Goal: Information Seeking & Learning: Learn about a topic

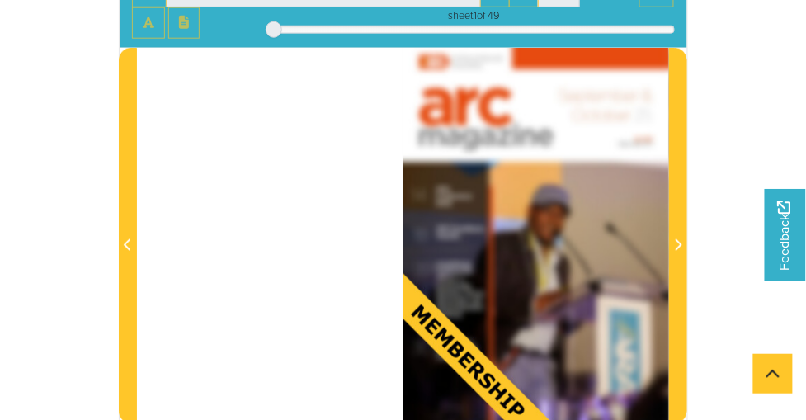
scroll to position [339, 0]
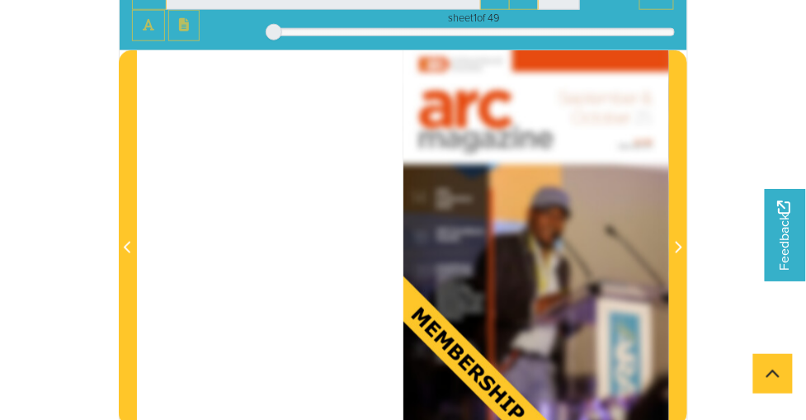
click at [455, 330] on div at bounding box center [536, 238] width 266 height 376
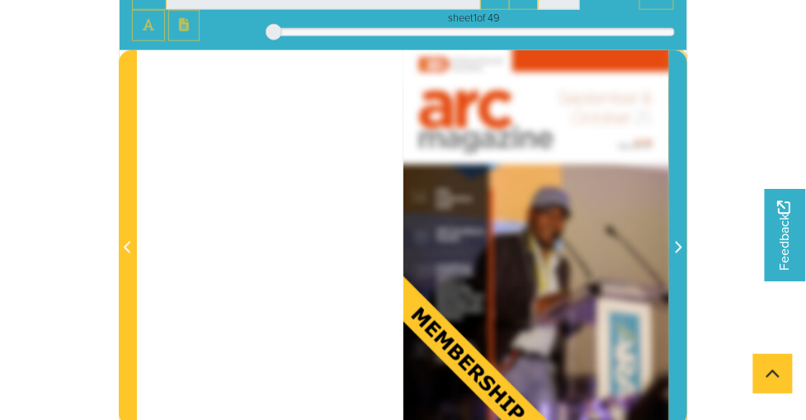
click at [680, 241] on icon "Next Page" at bounding box center [678, 247] width 8 height 13
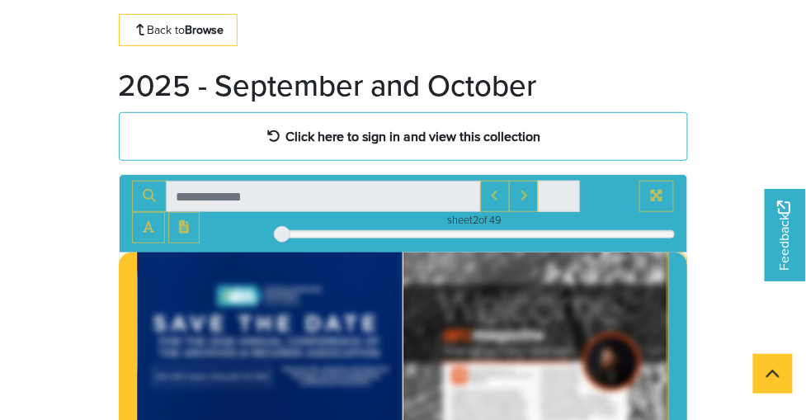
scroll to position [130, 0]
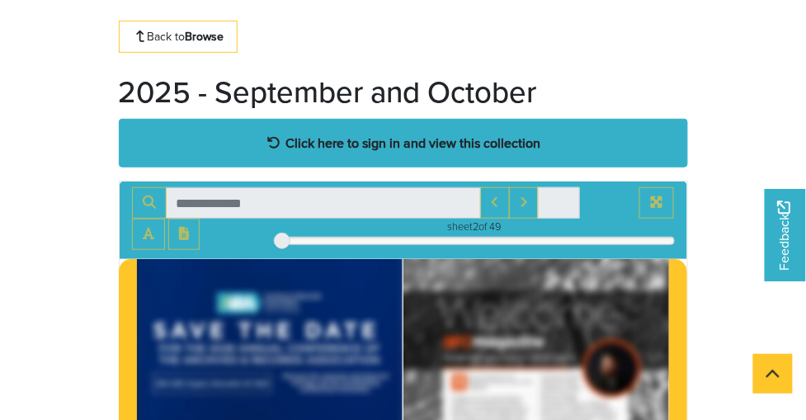
click at [351, 143] on strong "Click here to sign in and view this collection" at bounding box center [412, 143] width 255 height 18
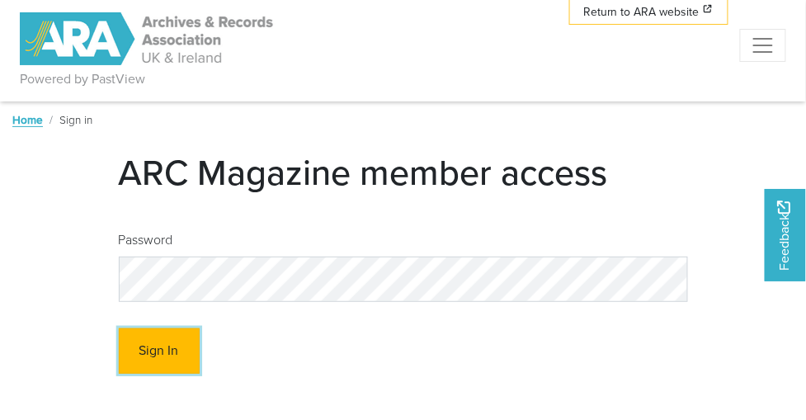
click at [161, 356] on button "Sign In" at bounding box center [159, 350] width 81 height 45
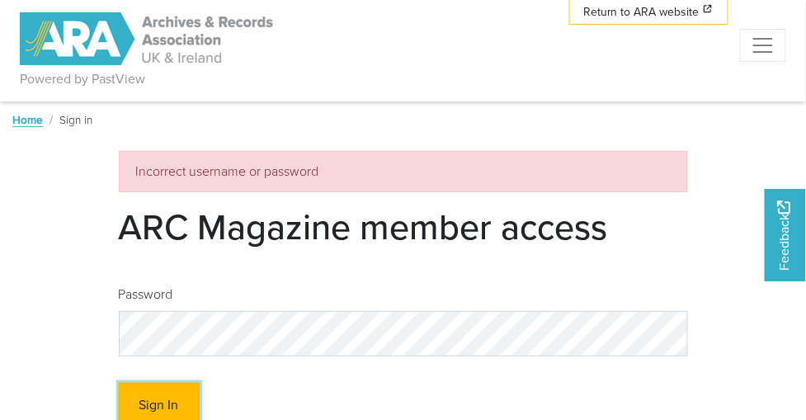
click at [160, 404] on button "Sign In" at bounding box center [159, 405] width 81 height 45
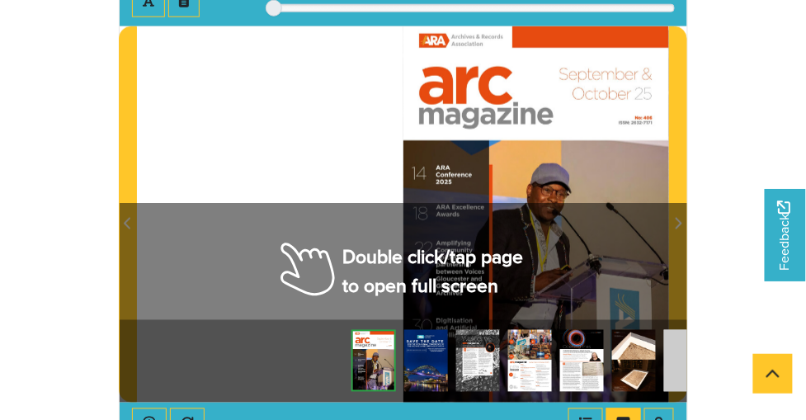
scroll to position [356, 0]
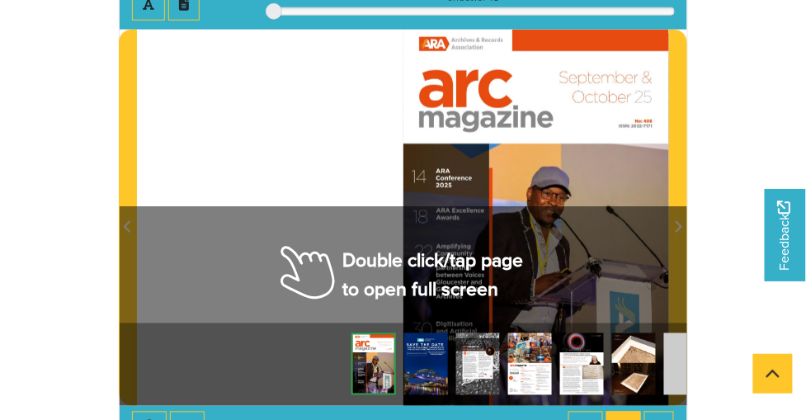
click at [607, 262] on div at bounding box center [536, 218] width 266 height 376
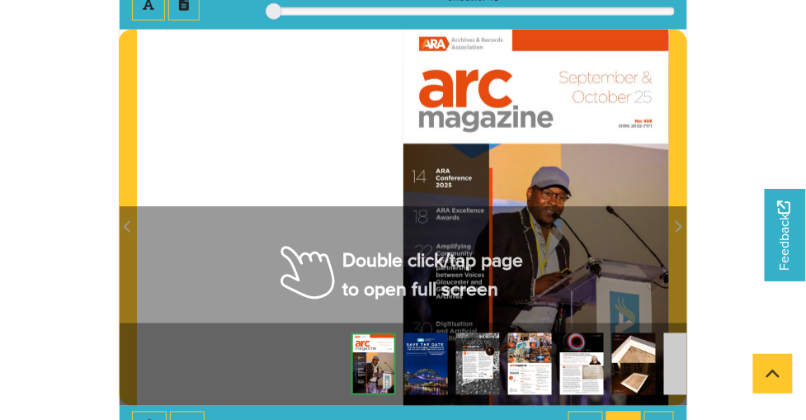
click at [607, 262] on div at bounding box center [536, 218] width 266 height 376
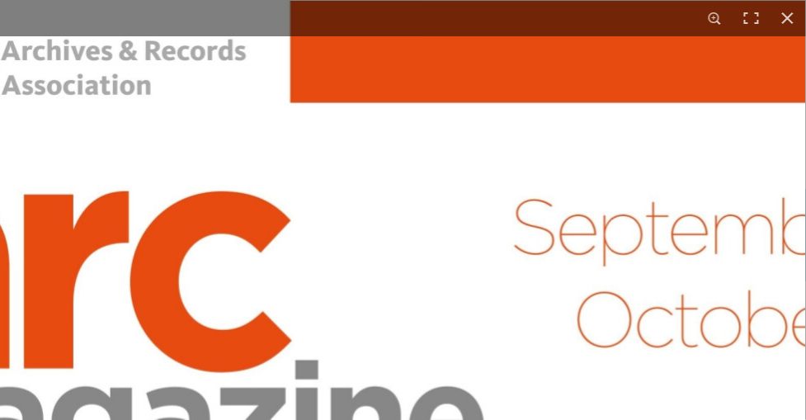
scroll to position [862, 0]
click at [746, 15] on button at bounding box center [751, 18] width 36 height 36
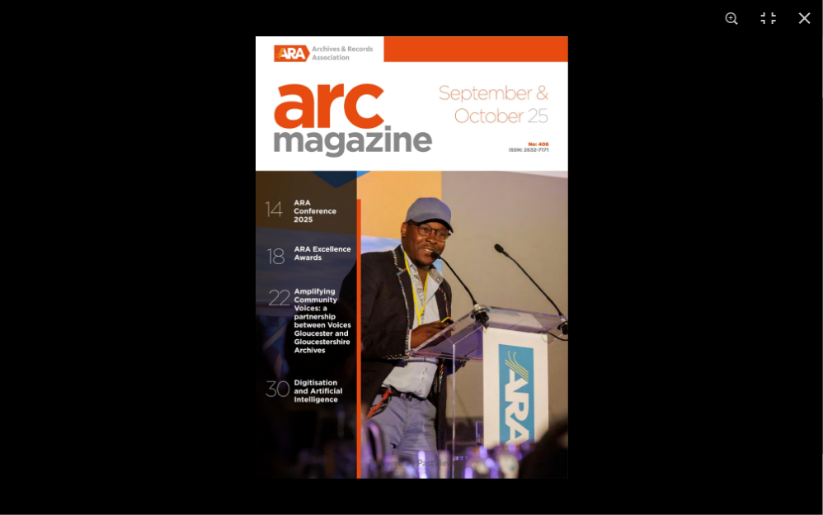
scroll to position [835, 0]
click at [476, 292] on img at bounding box center [412, 257] width 313 height 442
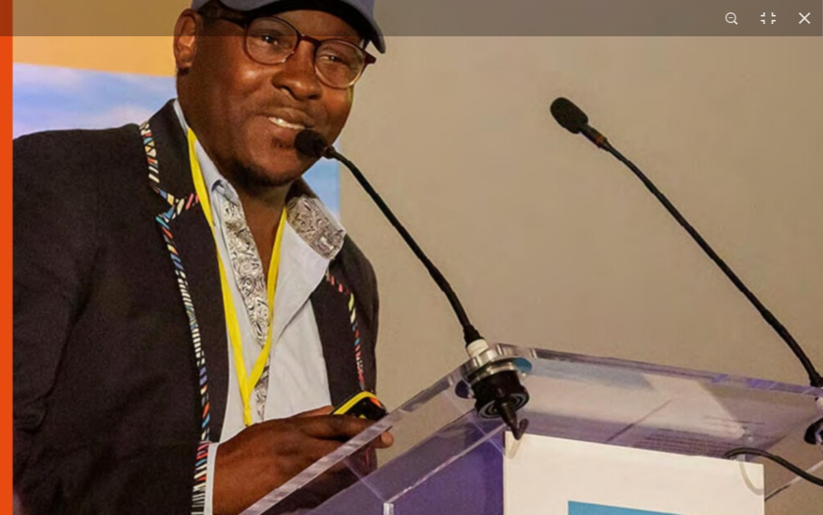
click at [476, 292] on img at bounding box center [218, 152] width 1260 height 1782
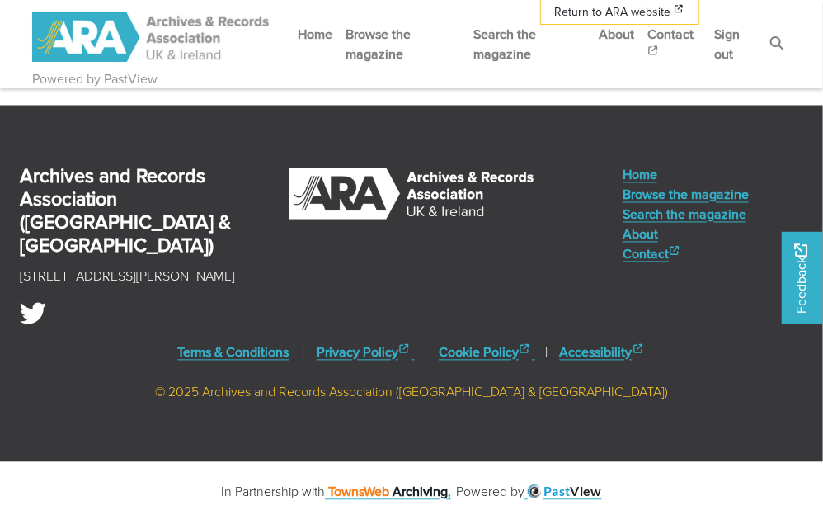
drag, startPoint x: 267, startPoint y: 237, endPoint x: 280, endPoint y: 214, distance: 26.6
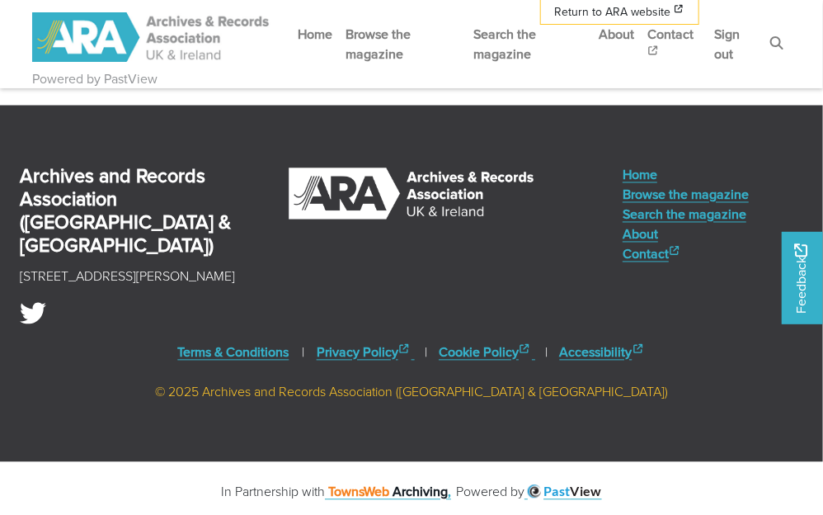
drag, startPoint x: 321, startPoint y: 28, endPoint x: 330, endPoint y: 26, distance: 9.4
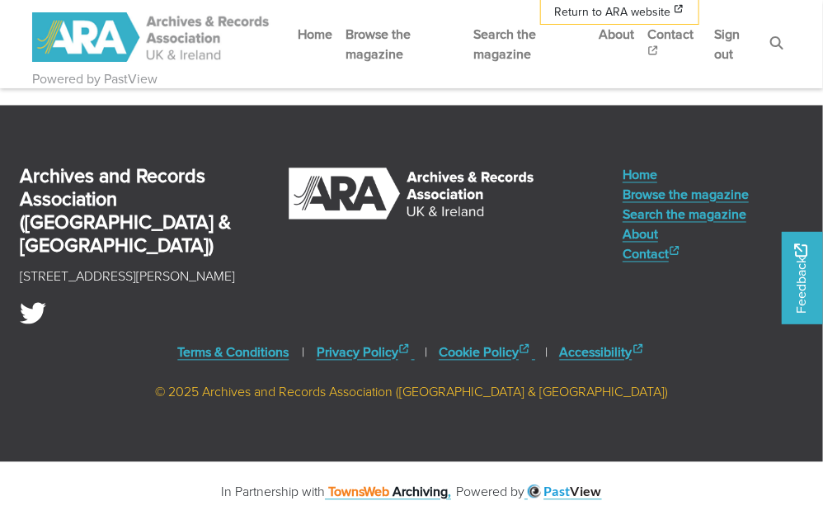
drag, startPoint x: 342, startPoint y: 189, endPoint x: 280, endPoint y: 221, distance: 70.5
drag, startPoint x: 156, startPoint y: 247, endPoint x: 349, endPoint y: 200, distance: 198.9
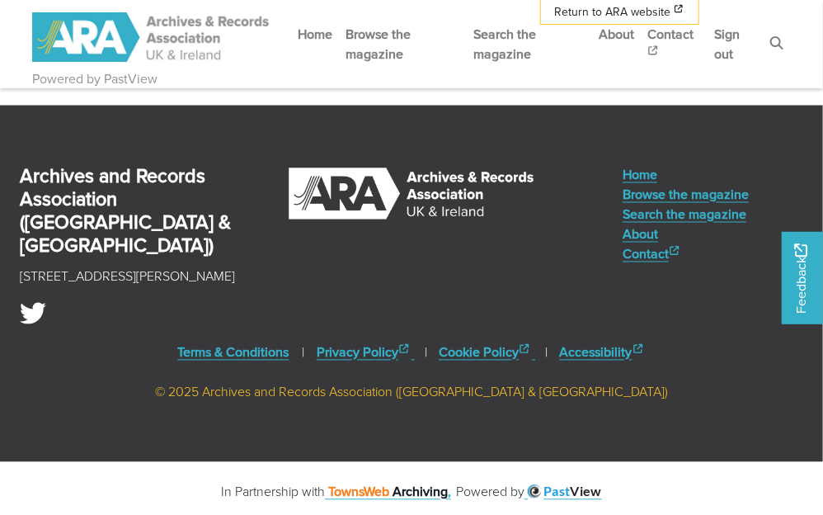
drag, startPoint x: 610, startPoint y: 250, endPoint x: 415, endPoint y: 243, distance: 194.8
drag, startPoint x: 624, startPoint y: 117, endPoint x: 602, endPoint y: 332, distance: 216.4
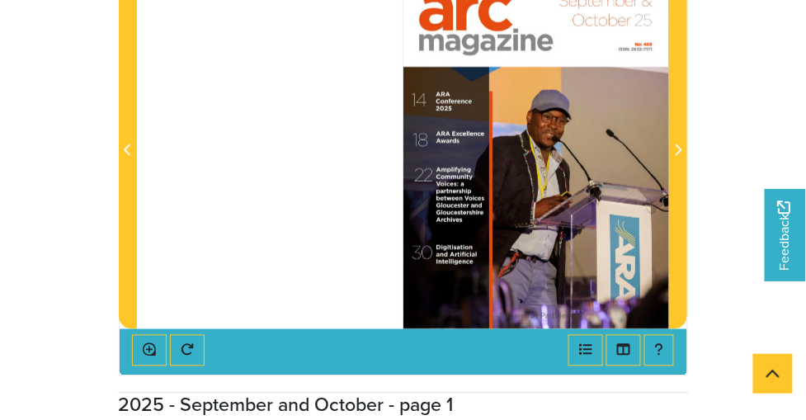
scroll to position [415, 0]
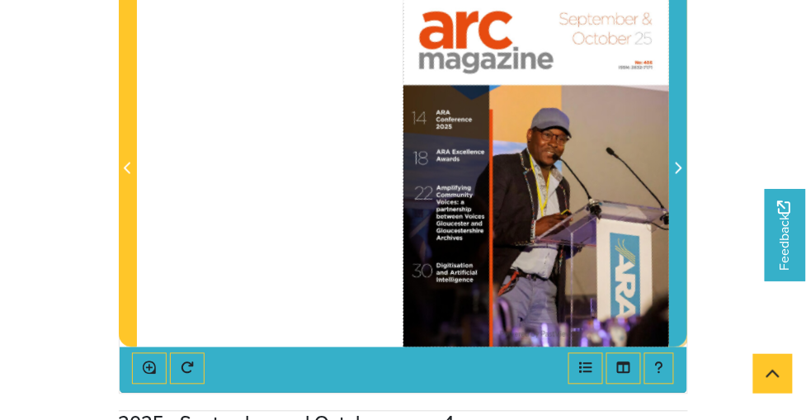
click at [676, 167] on icon "Next Page" at bounding box center [678, 168] width 8 height 13
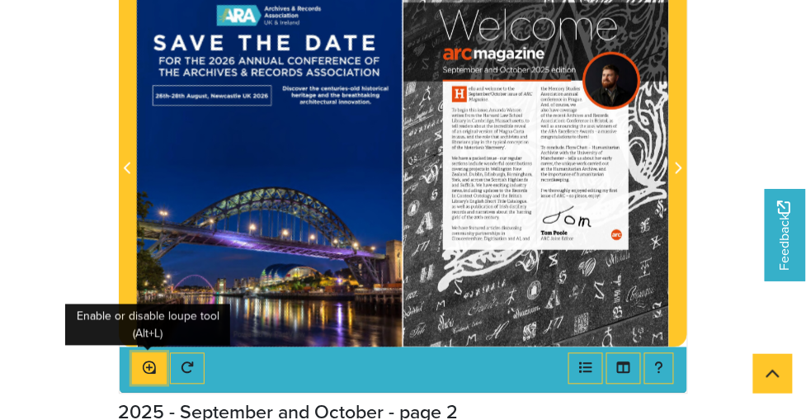
click at [146, 361] on icon "Enable or disable loupe tool (Alt+L)" at bounding box center [149, 367] width 13 height 13
drag, startPoint x: 507, startPoint y: 154, endPoint x: 459, endPoint y: 221, distance: 82.2
click at [459, 221] on div at bounding box center [536, 159] width 266 height 376
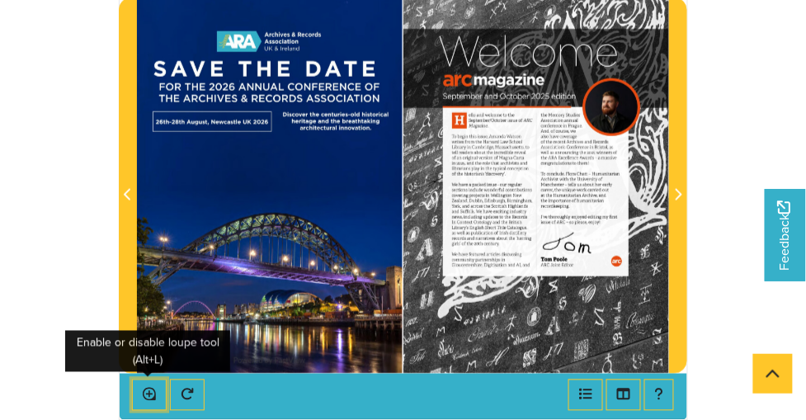
scroll to position [387, 0]
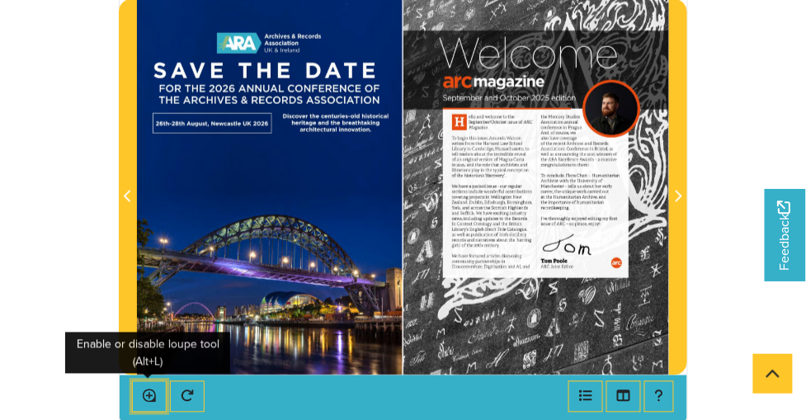
click at [132, 381] on button "Enable or disable loupe tool (Alt+L)" at bounding box center [149, 396] width 35 height 31
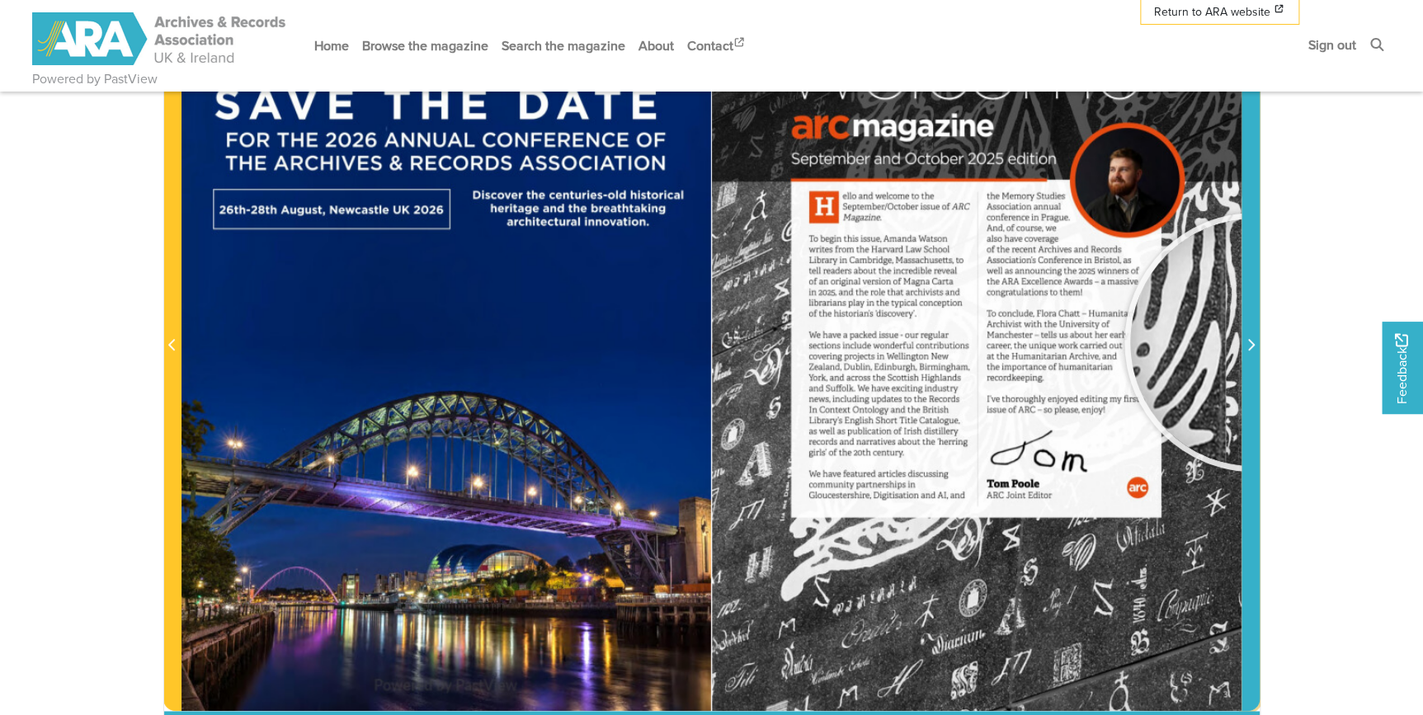
click at [805, 342] on span "Next Page" at bounding box center [1250, 346] width 16 height 20
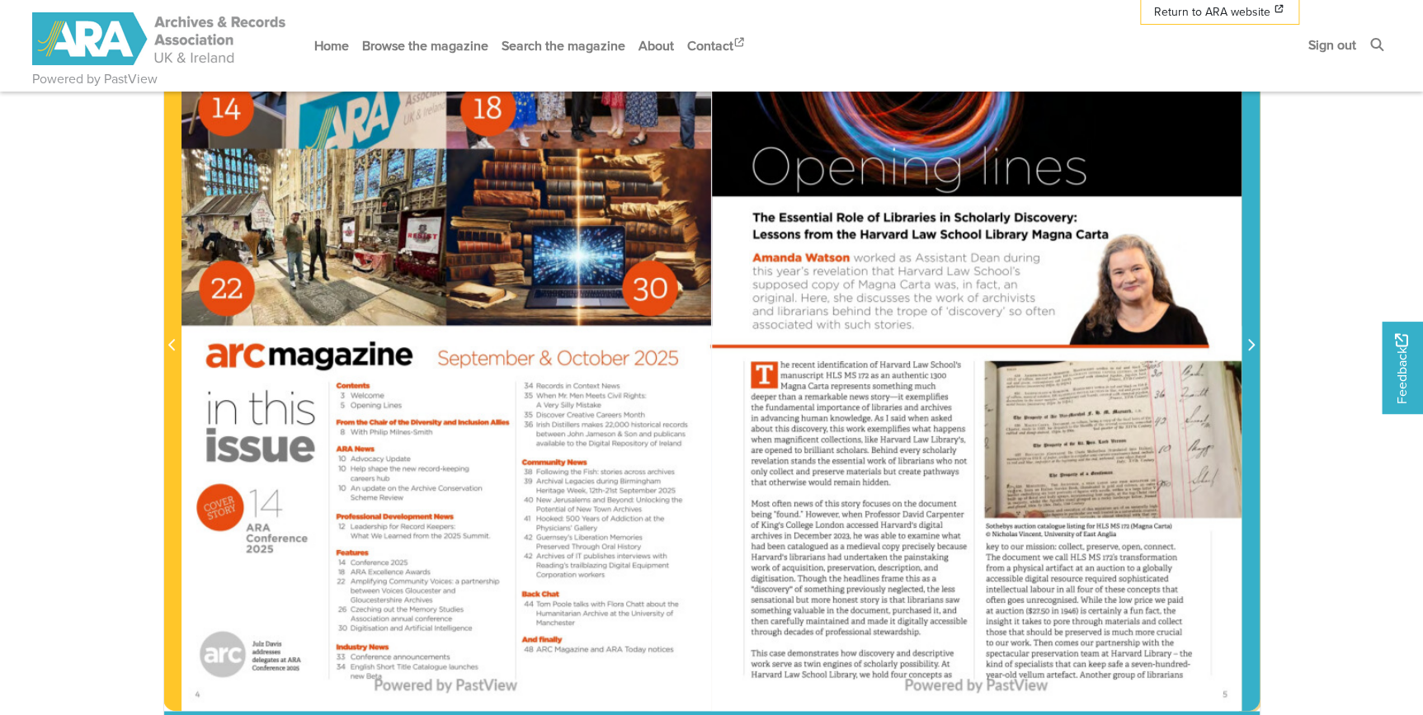
click at [805, 342] on span "Next Page" at bounding box center [1250, 346] width 16 height 20
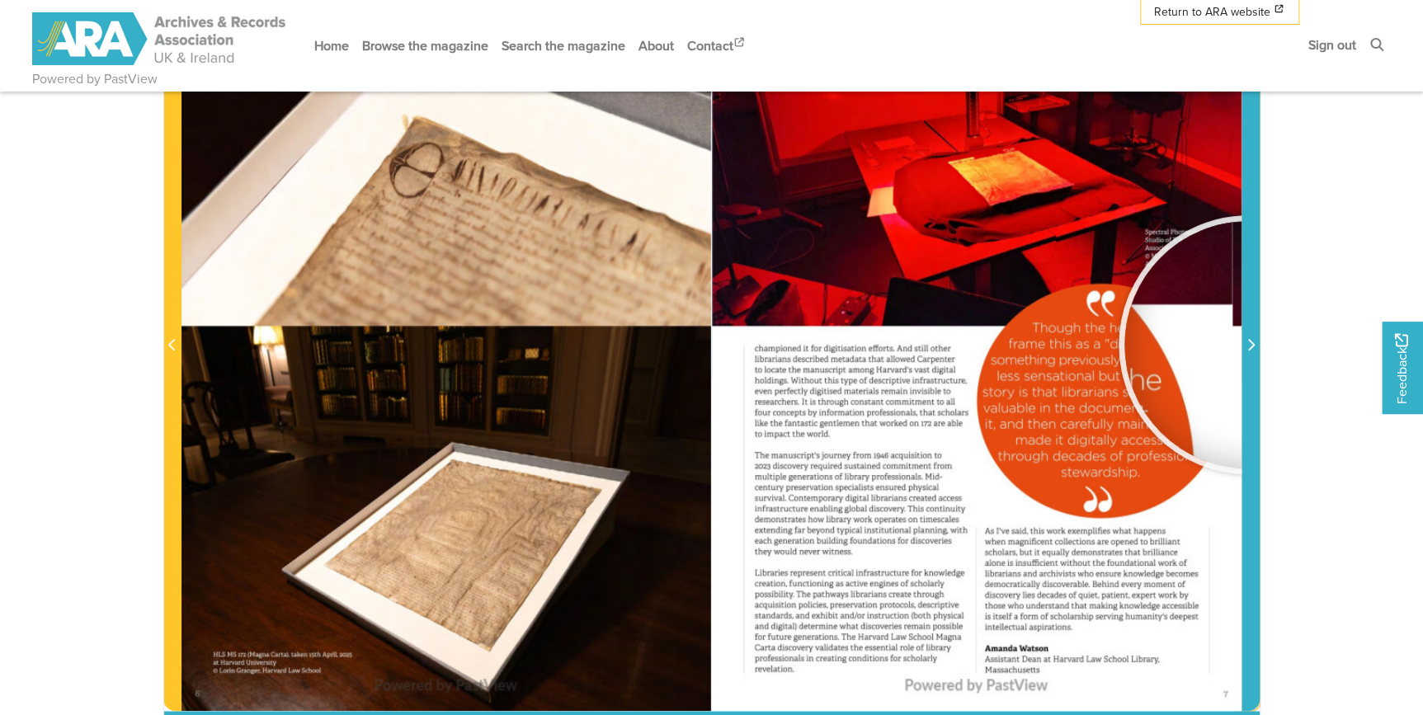
click at [805, 344] on icon "Next Page" at bounding box center [1251, 344] width 8 height 13
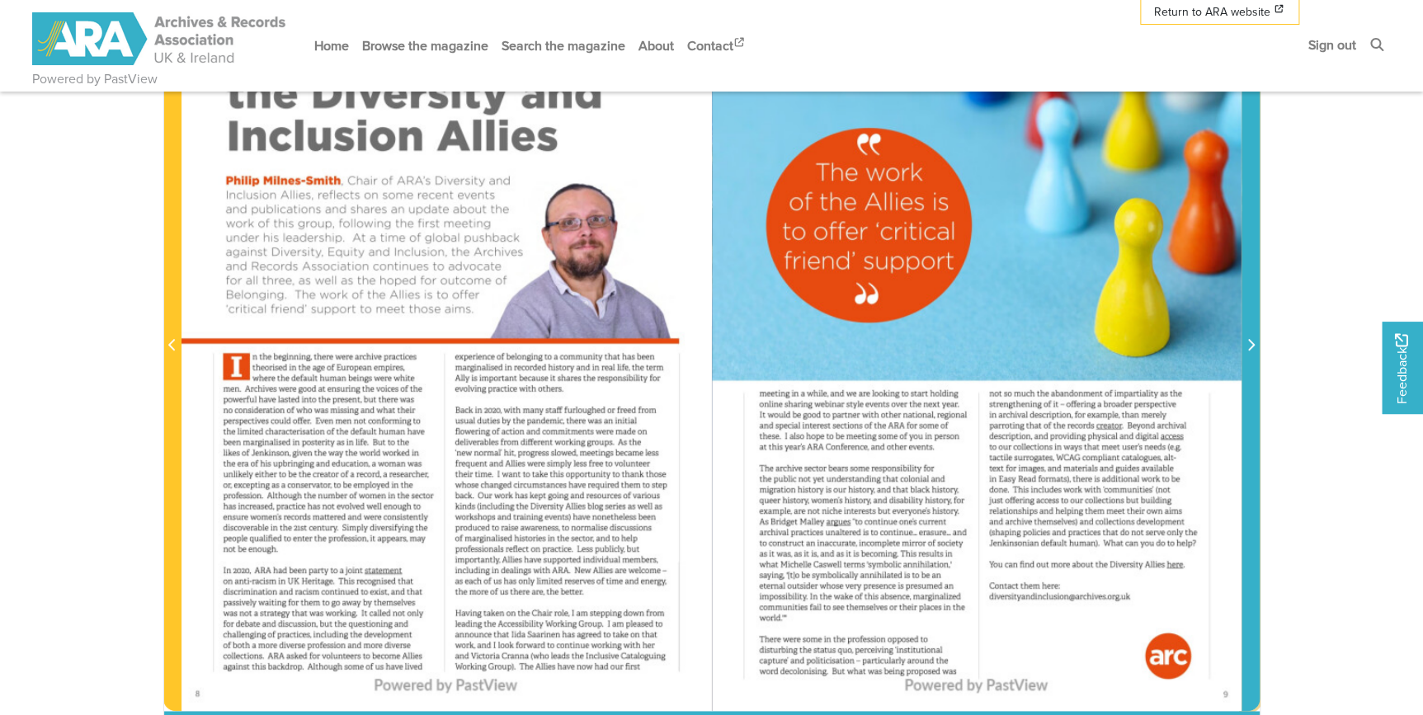
click at [805, 344] on icon "Next Page" at bounding box center [1251, 344] width 8 height 13
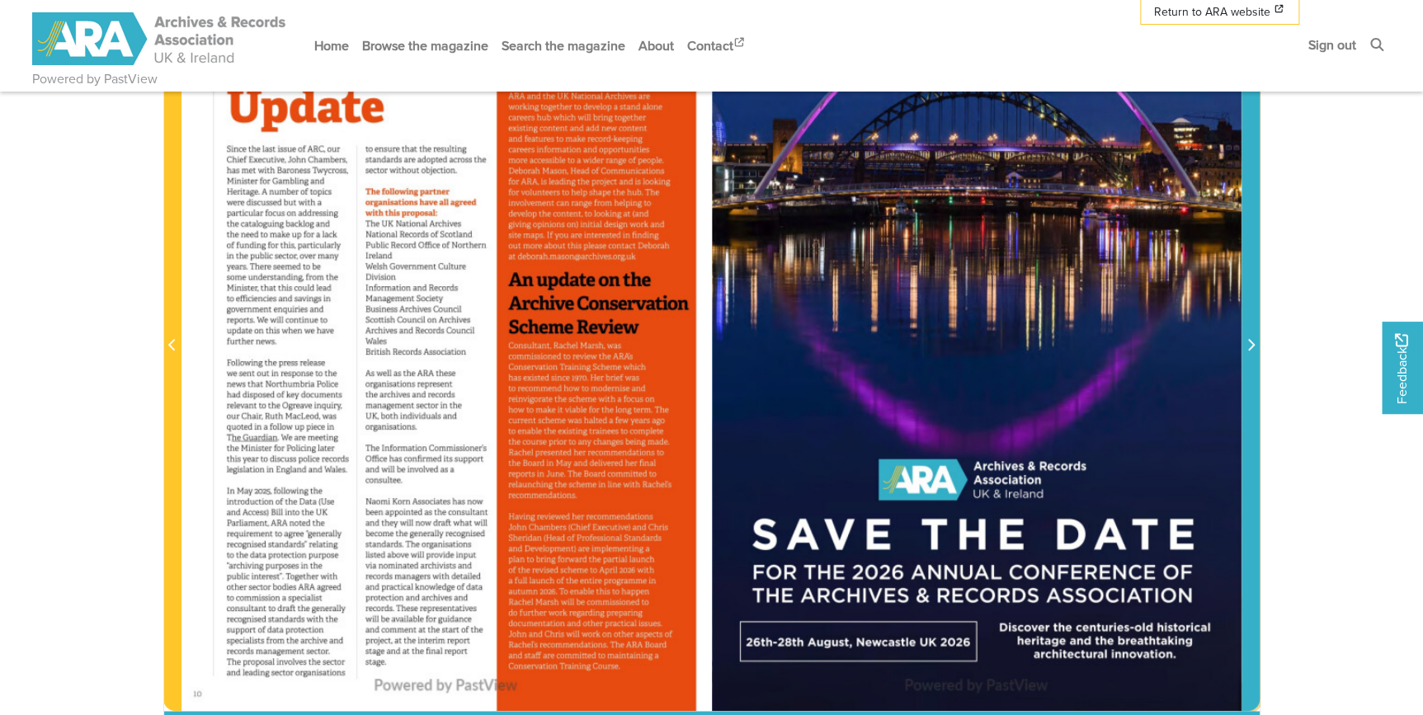
click at [805, 344] on icon "Next Page" at bounding box center [1251, 344] width 8 height 13
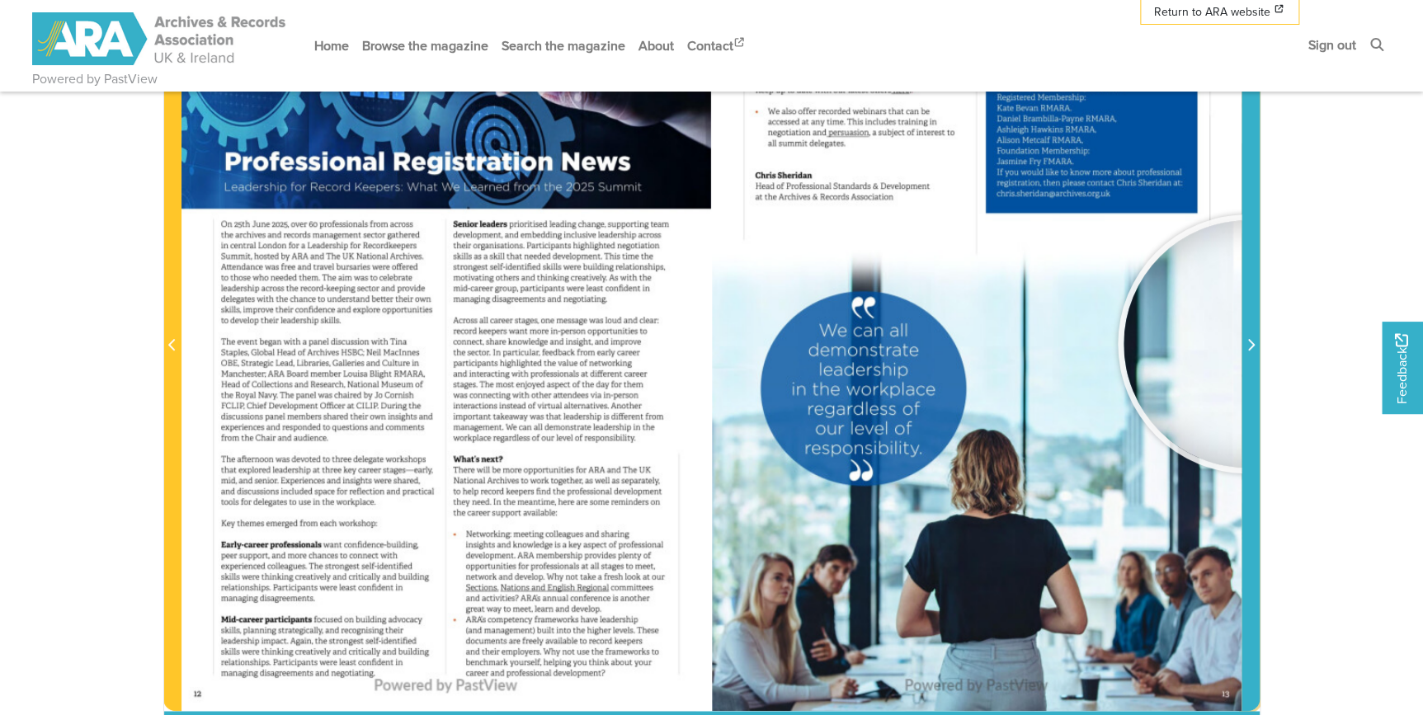
click at [805, 343] on icon "Next Page" at bounding box center [1251, 344] width 8 height 13
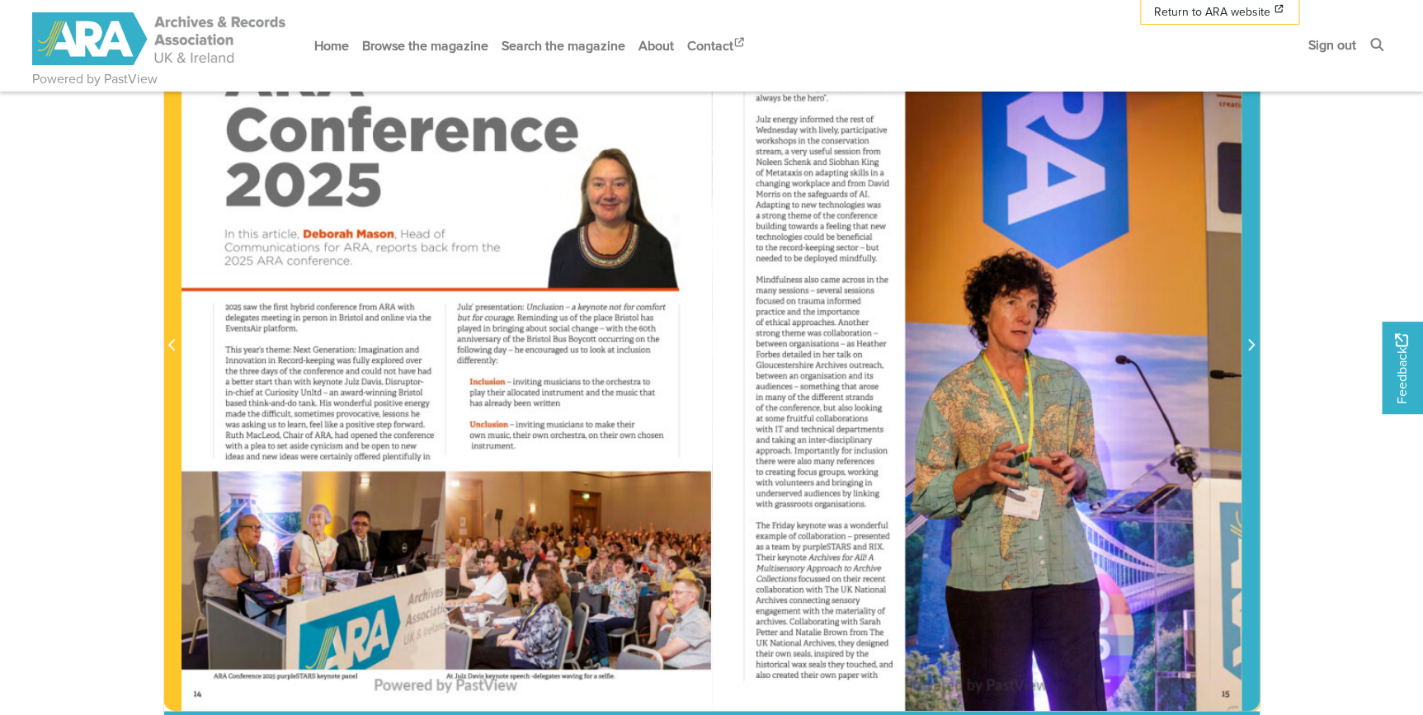
click at [805, 343] on icon "Next Page" at bounding box center [1251, 344] width 8 height 13
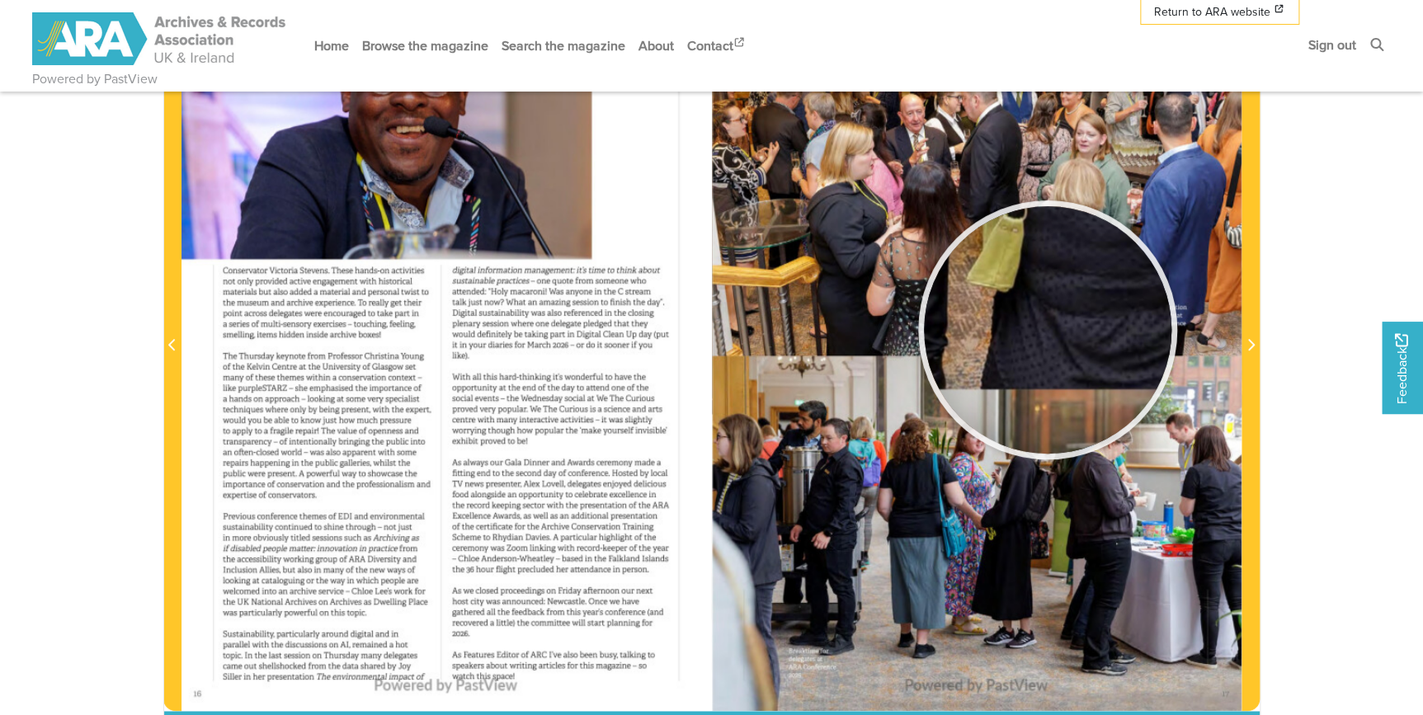
click at [805, 313] on div at bounding box center [1047, 329] width 247 height 247
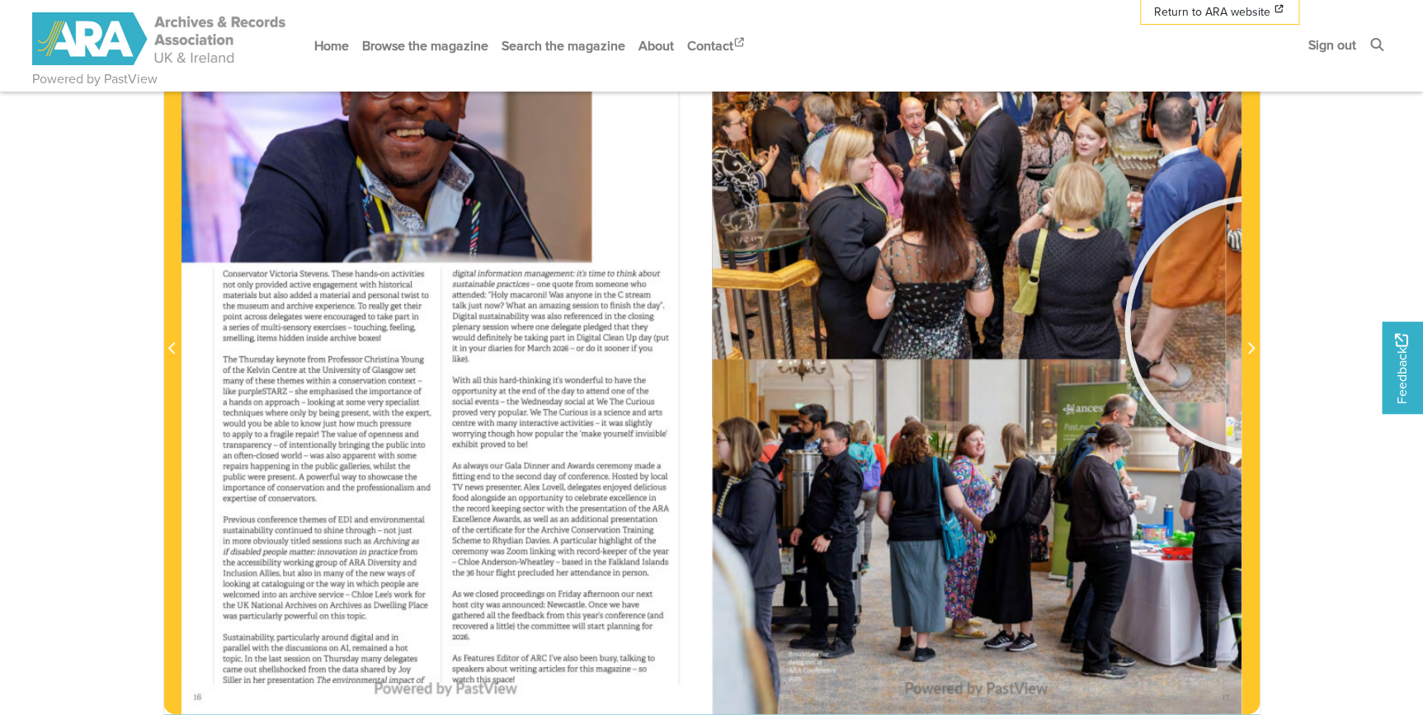
scroll to position [414, 0]
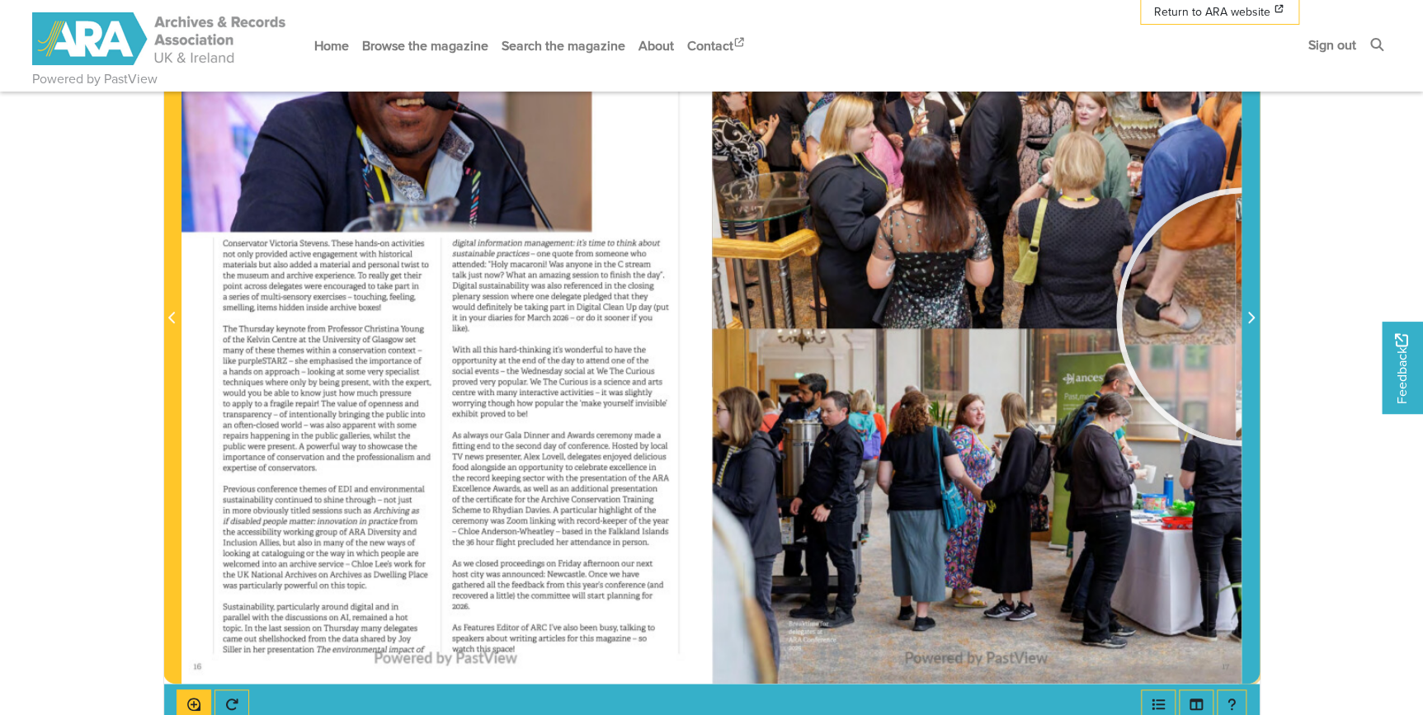
click at [805, 315] on icon "Next Page" at bounding box center [1251, 317] width 8 height 13
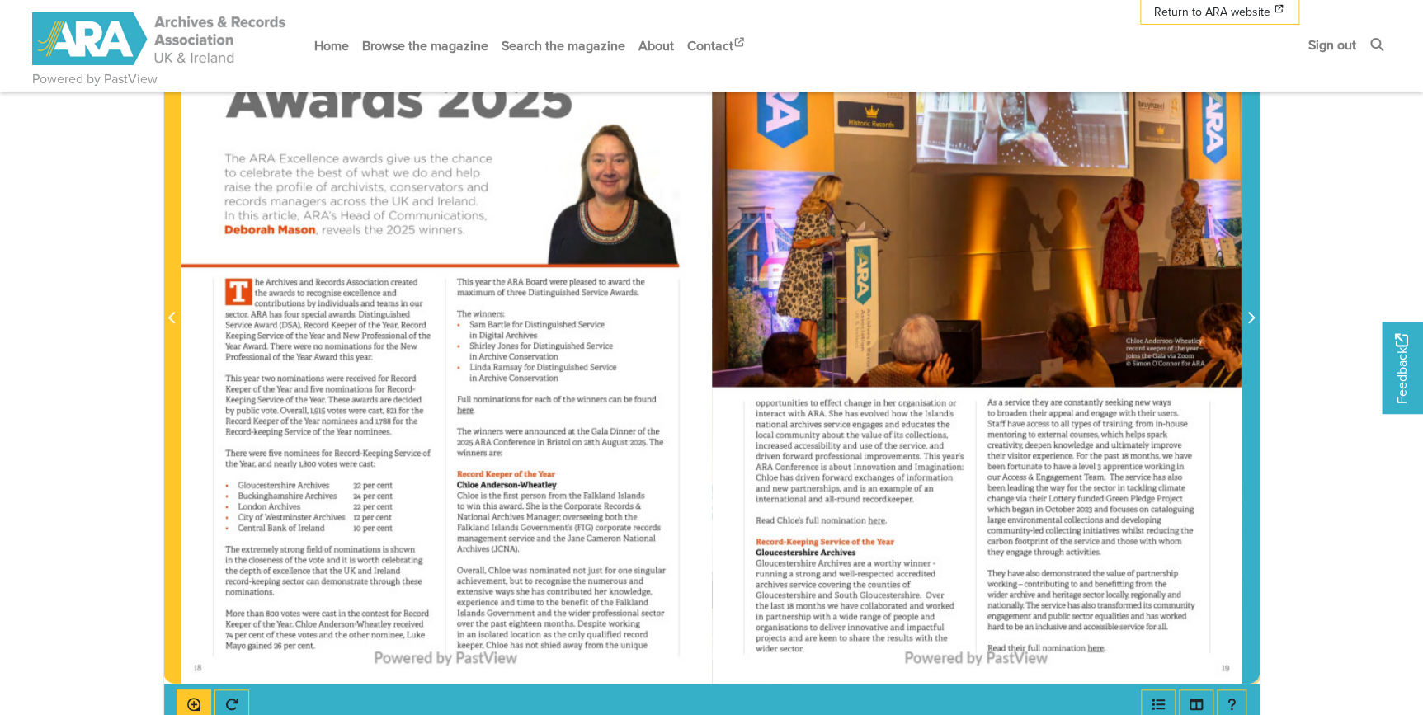
click at [805, 315] on icon "Next Page" at bounding box center [1251, 317] width 8 height 13
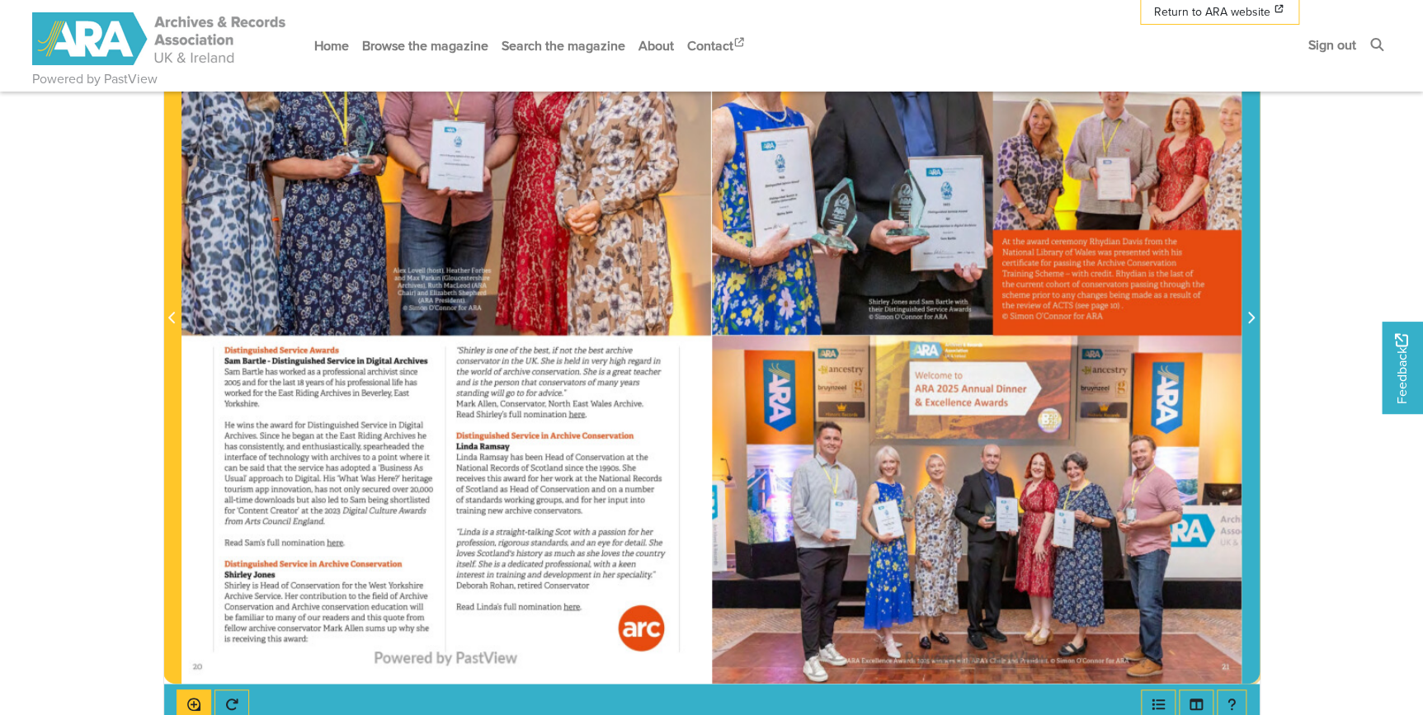
click at [805, 315] on icon "Next Page" at bounding box center [1251, 317] width 8 height 13
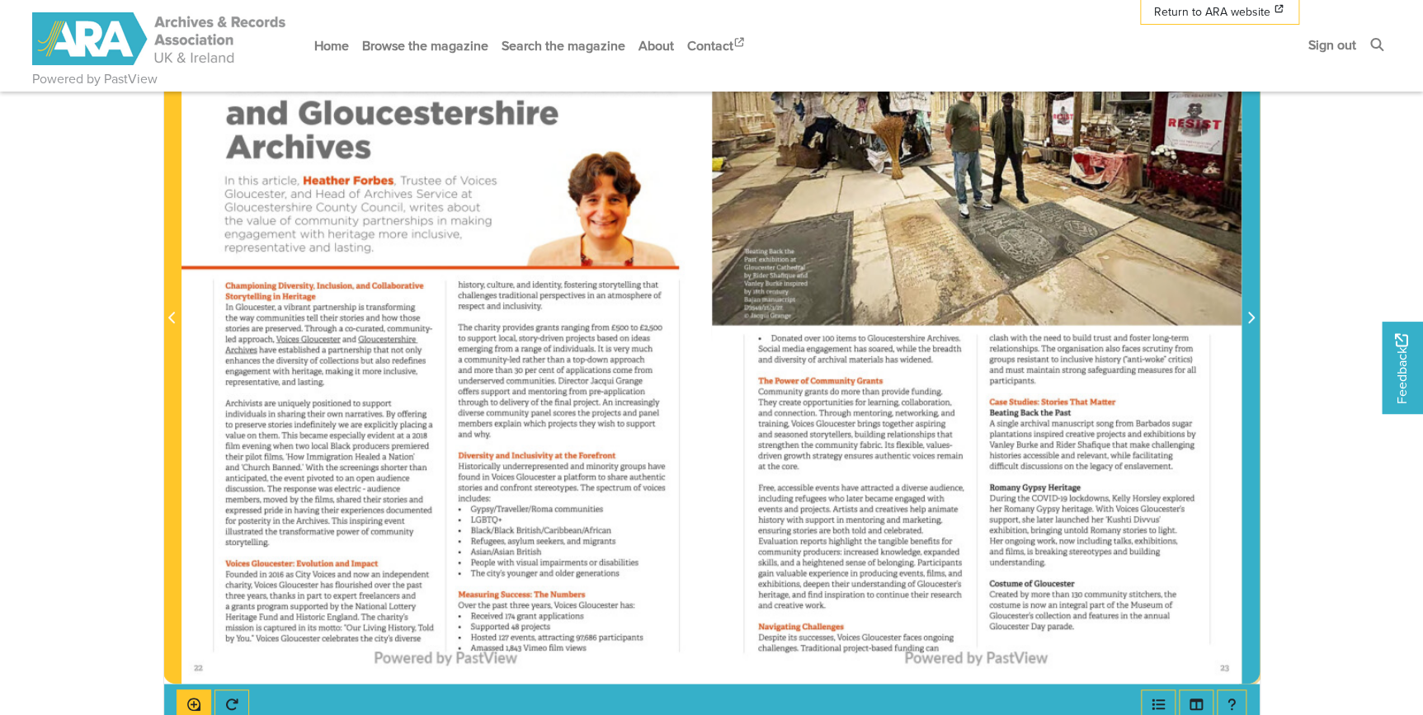
click at [805, 315] on icon "Next Page" at bounding box center [1251, 317] width 8 height 13
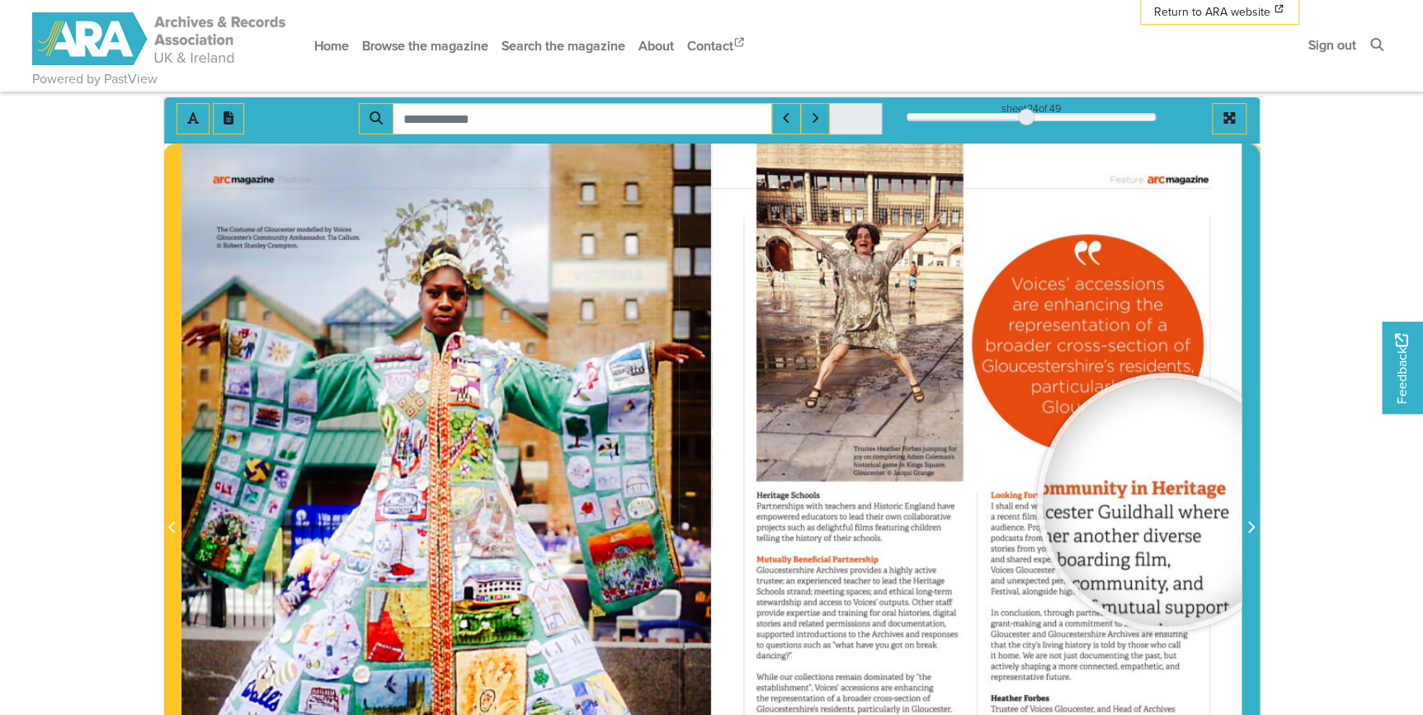
scroll to position [267, 0]
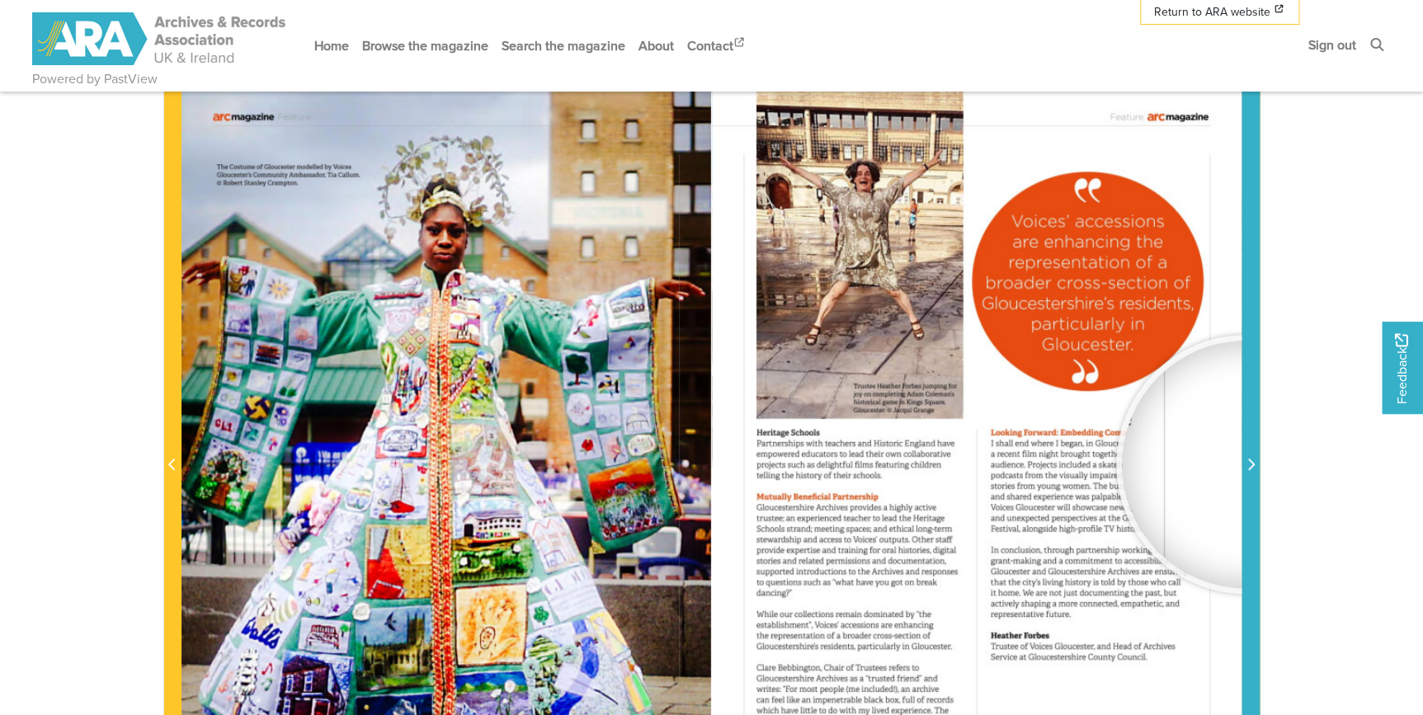
click at [805, 419] on icon "Next Page" at bounding box center [1251, 464] width 8 height 13
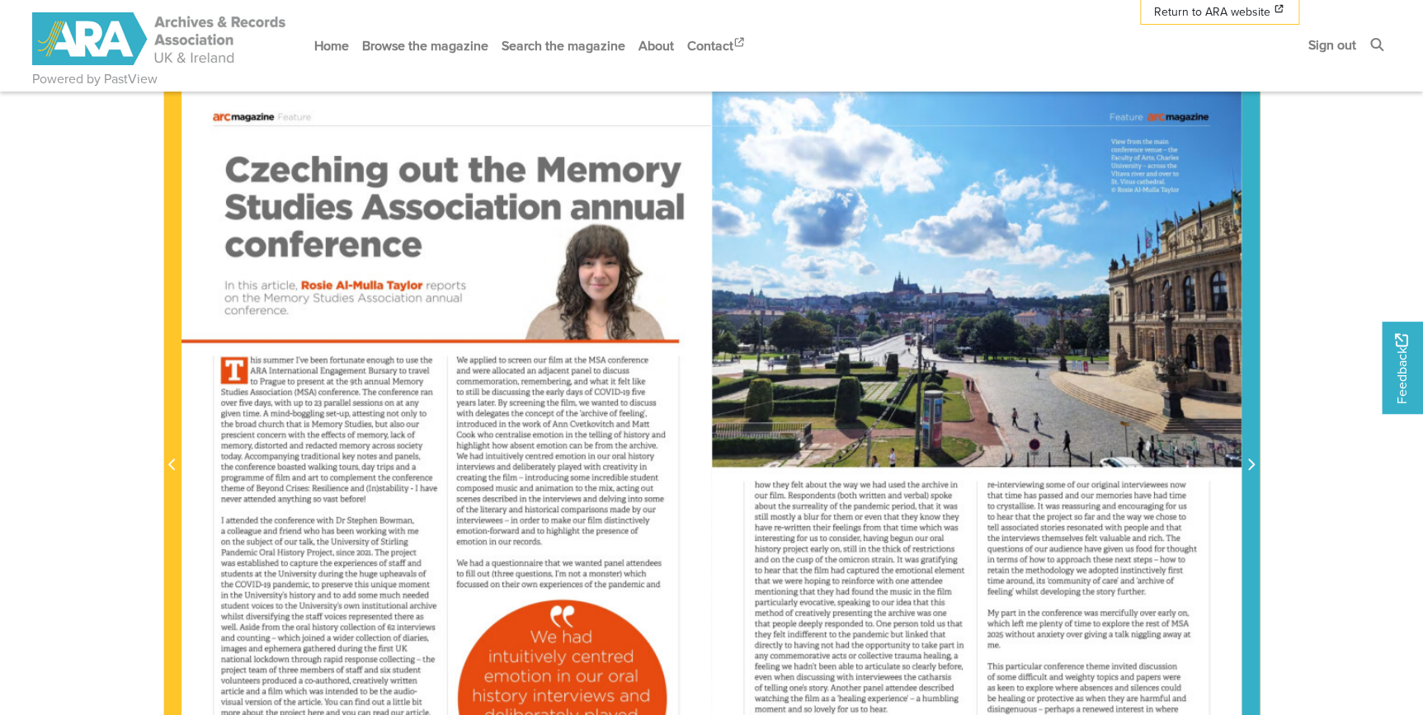
click at [805, 419] on icon "Next Page" at bounding box center [1251, 464] width 8 height 13
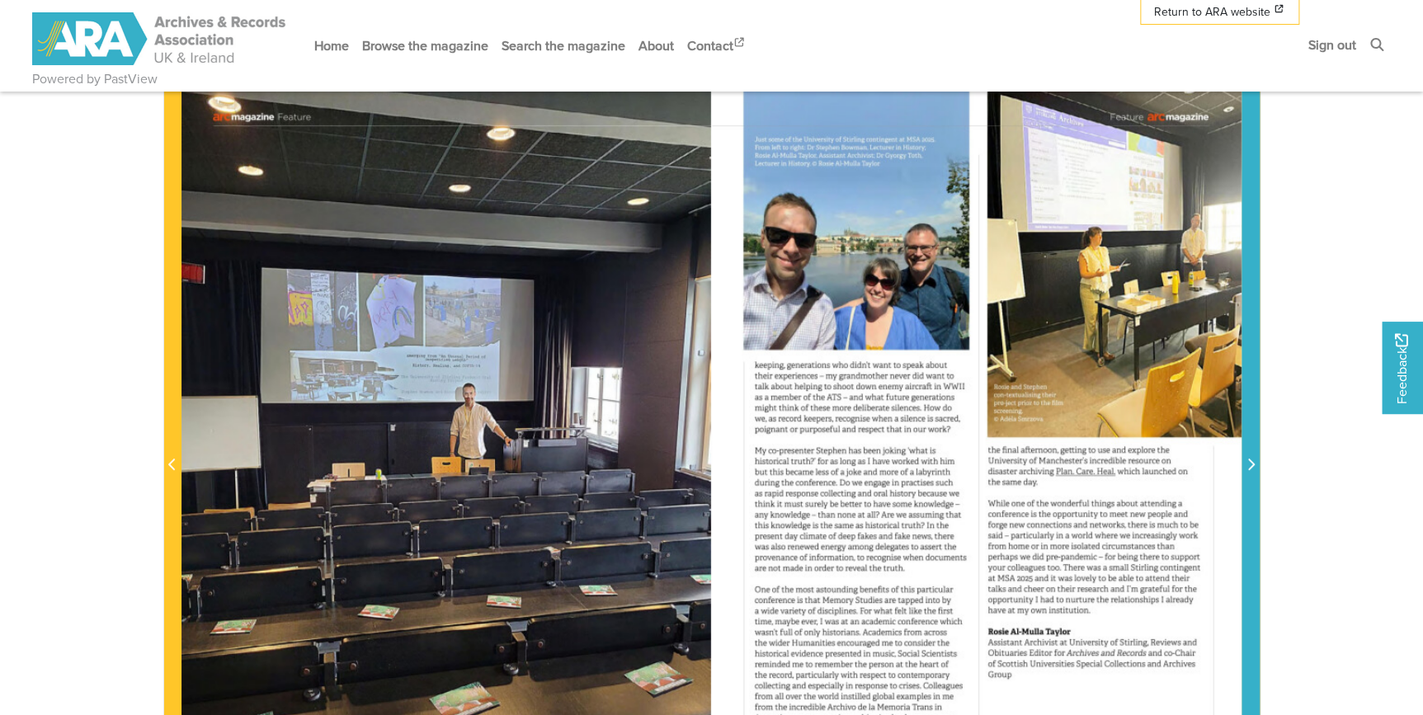
click at [805, 419] on icon "Next Page" at bounding box center [1251, 464] width 8 height 13
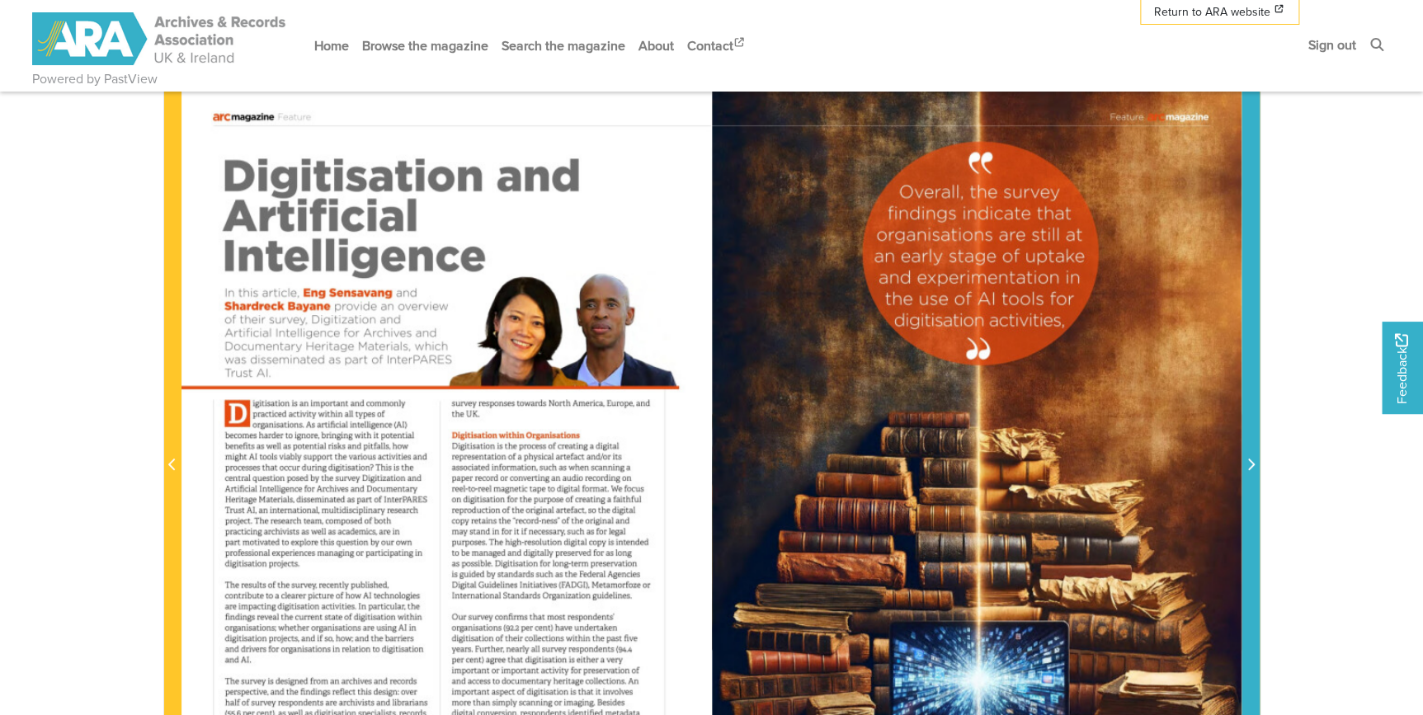
click at [805, 419] on icon "Next Page" at bounding box center [1251, 464] width 8 height 13
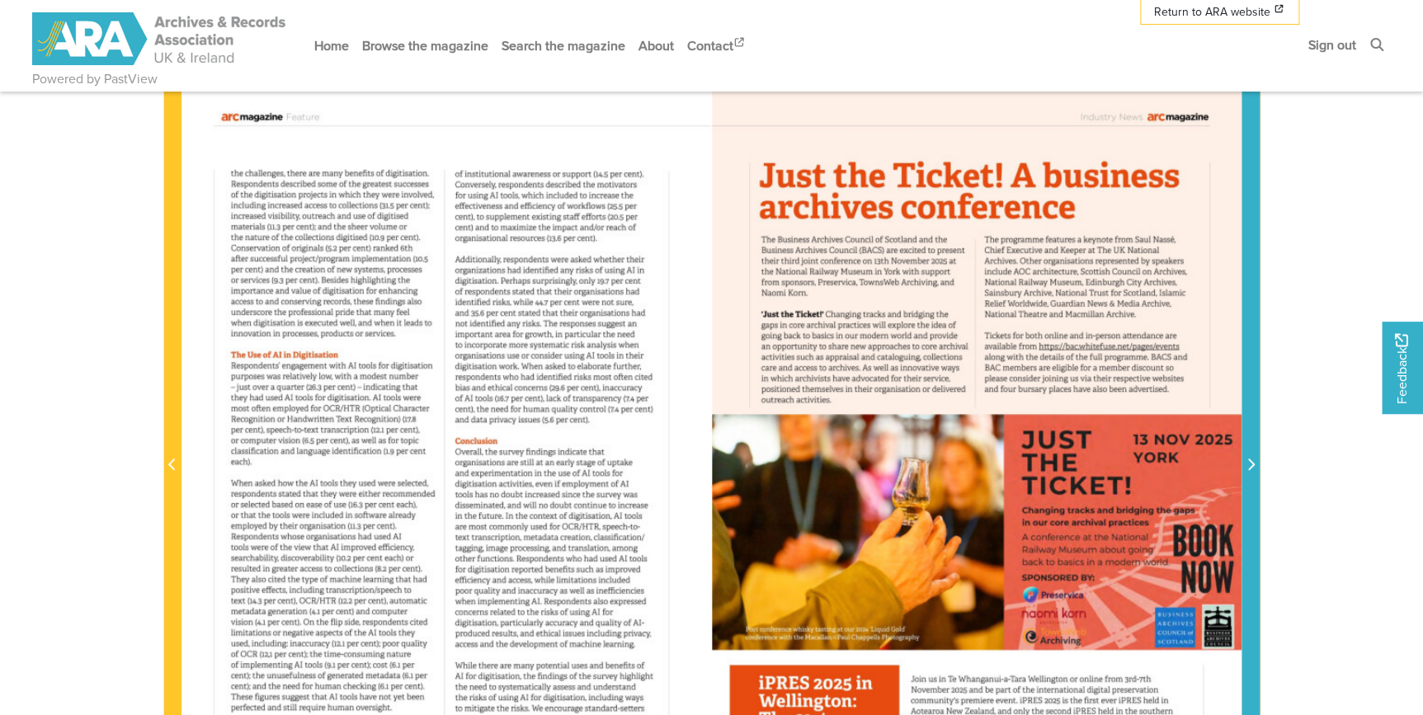
click at [805, 419] on icon "Next Page" at bounding box center [1251, 464] width 8 height 13
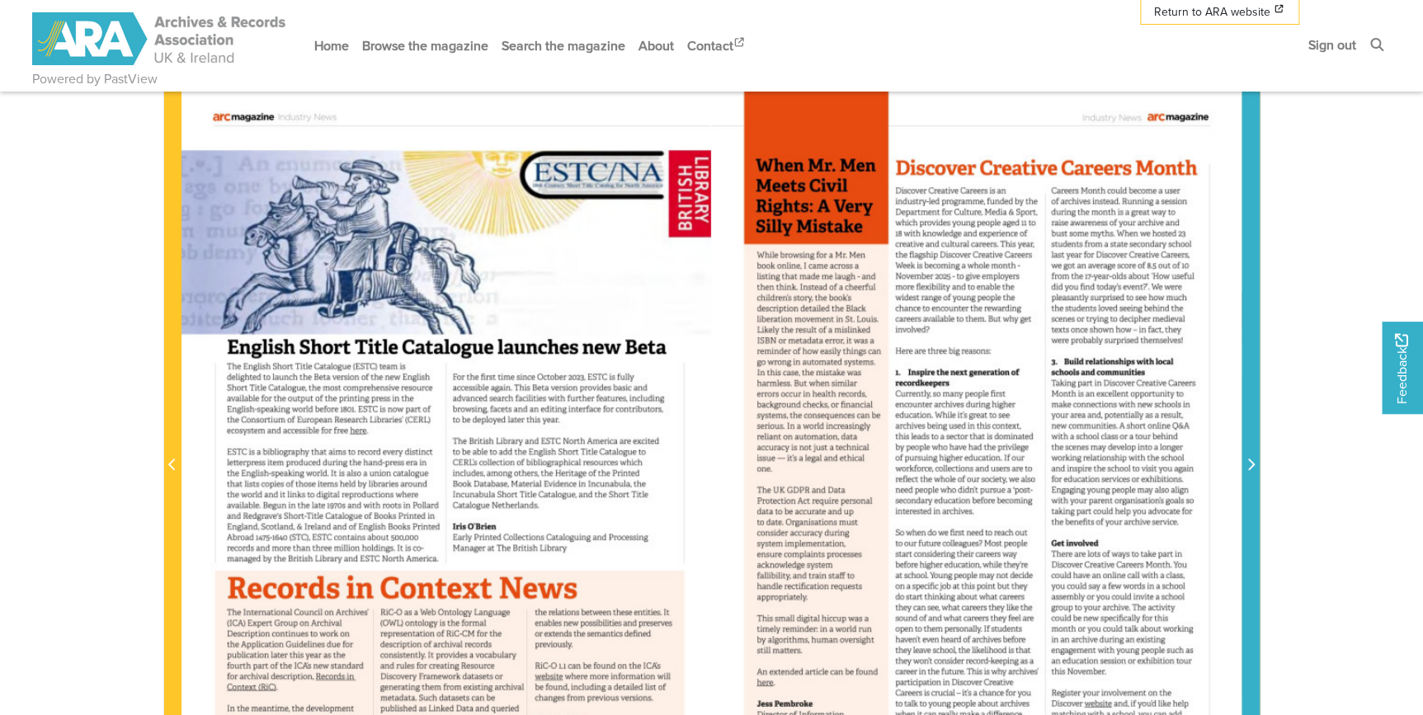
click at [805, 419] on icon "Next Page" at bounding box center [1251, 464] width 8 height 13
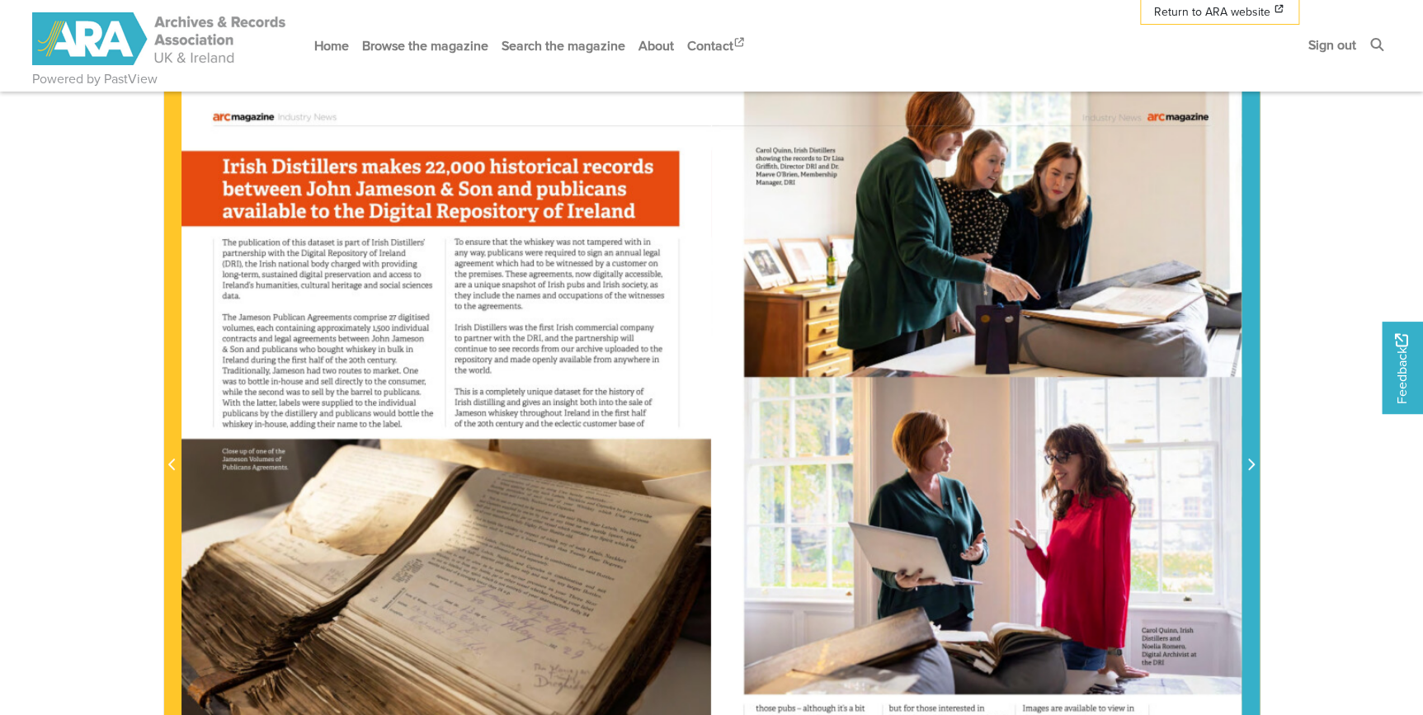
click at [805, 419] on icon "Next Page" at bounding box center [1251, 464] width 8 height 13
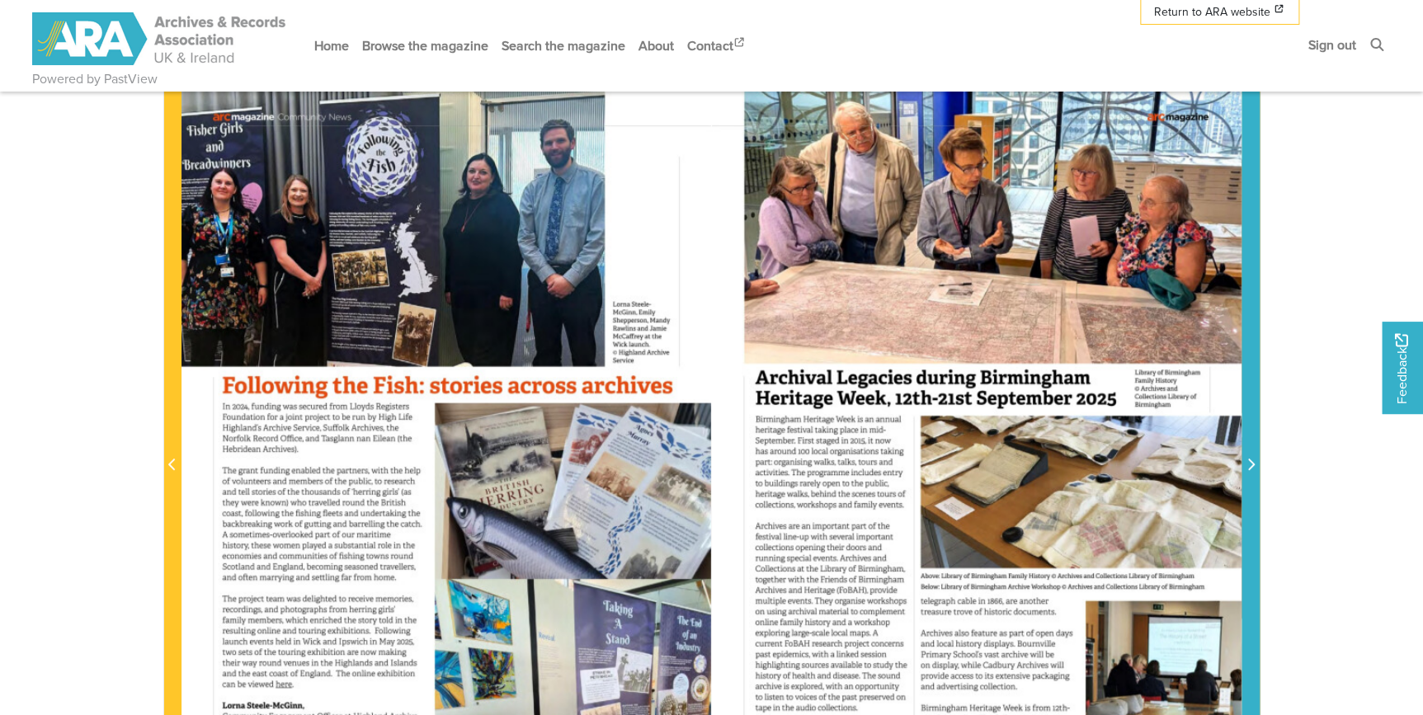
click at [805, 419] on icon "Next Page" at bounding box center [1251, 464] width 8 height 13
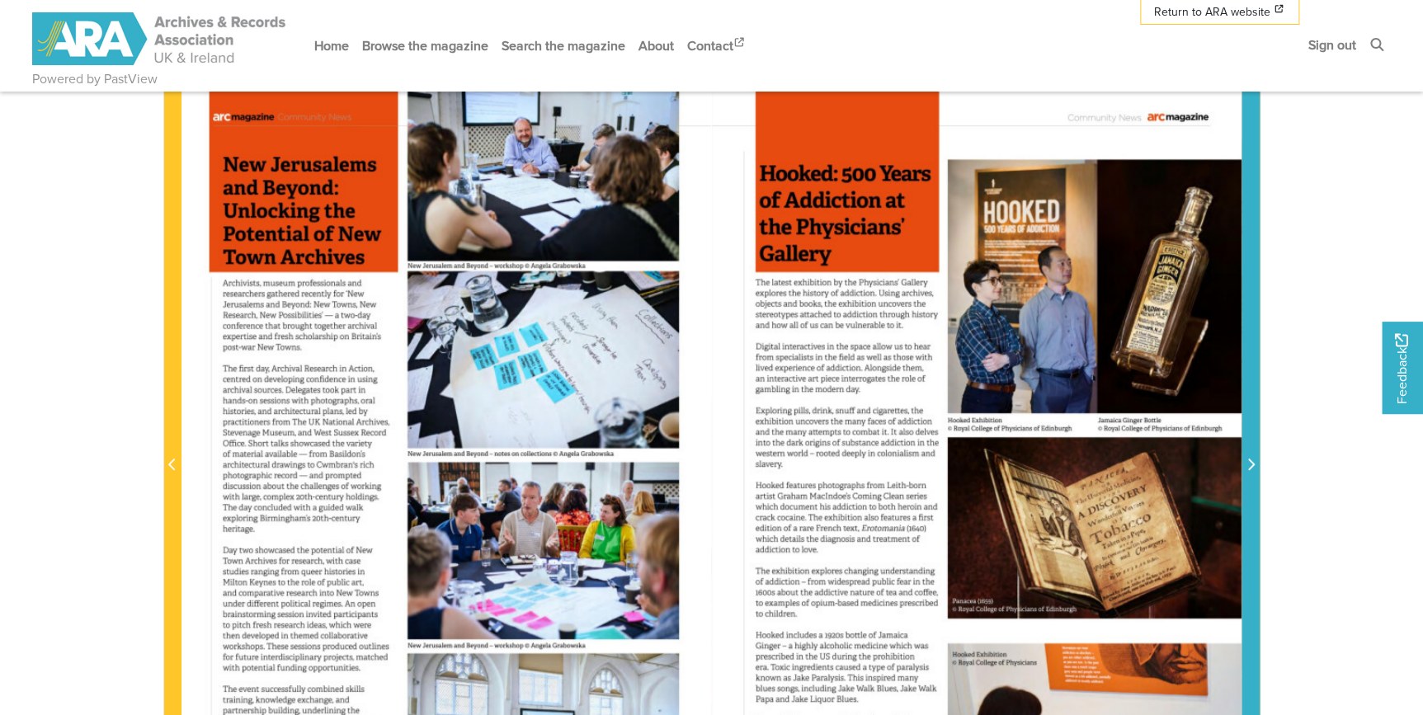
click at [805, 419] on icon "Next Page" at bounding box center [1251, 464] width 8 height 13
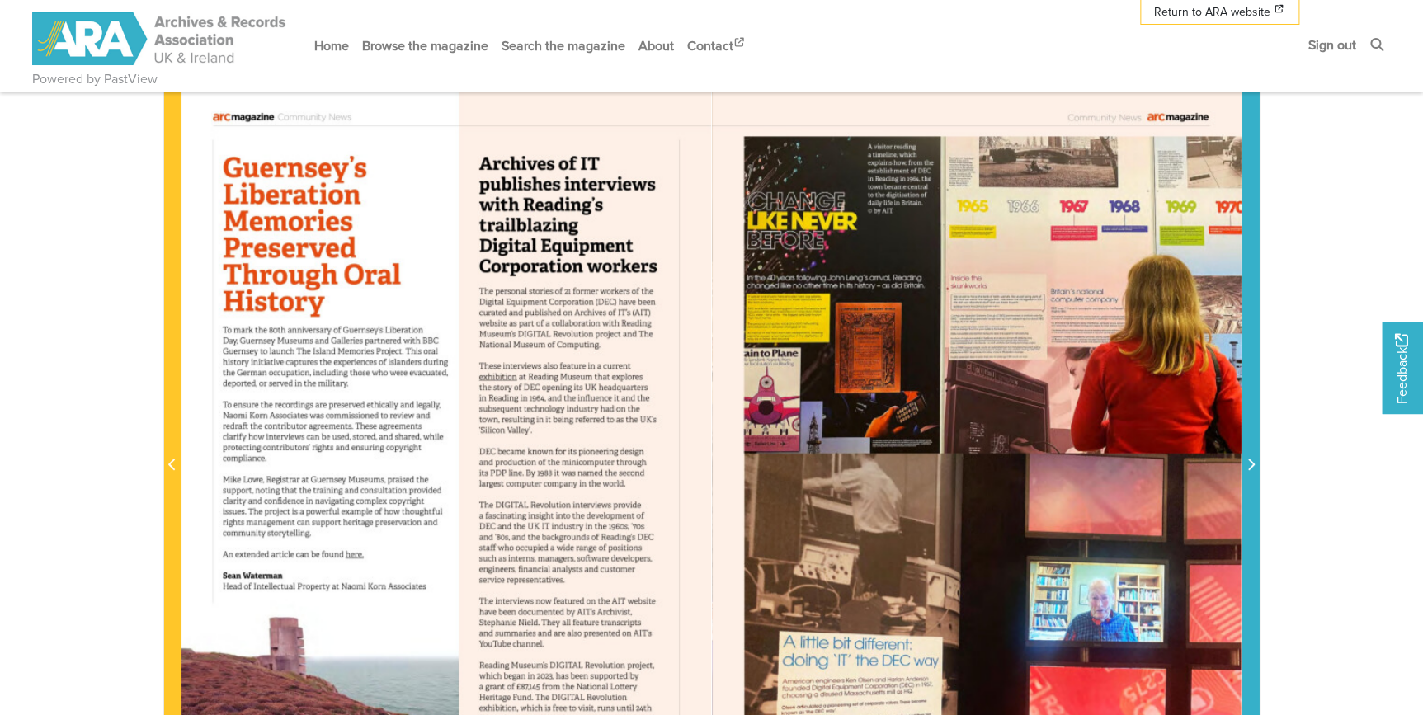
click at [805, 419] on icon "Next Page" at bounding box center [1251, 464] width 8 height 13
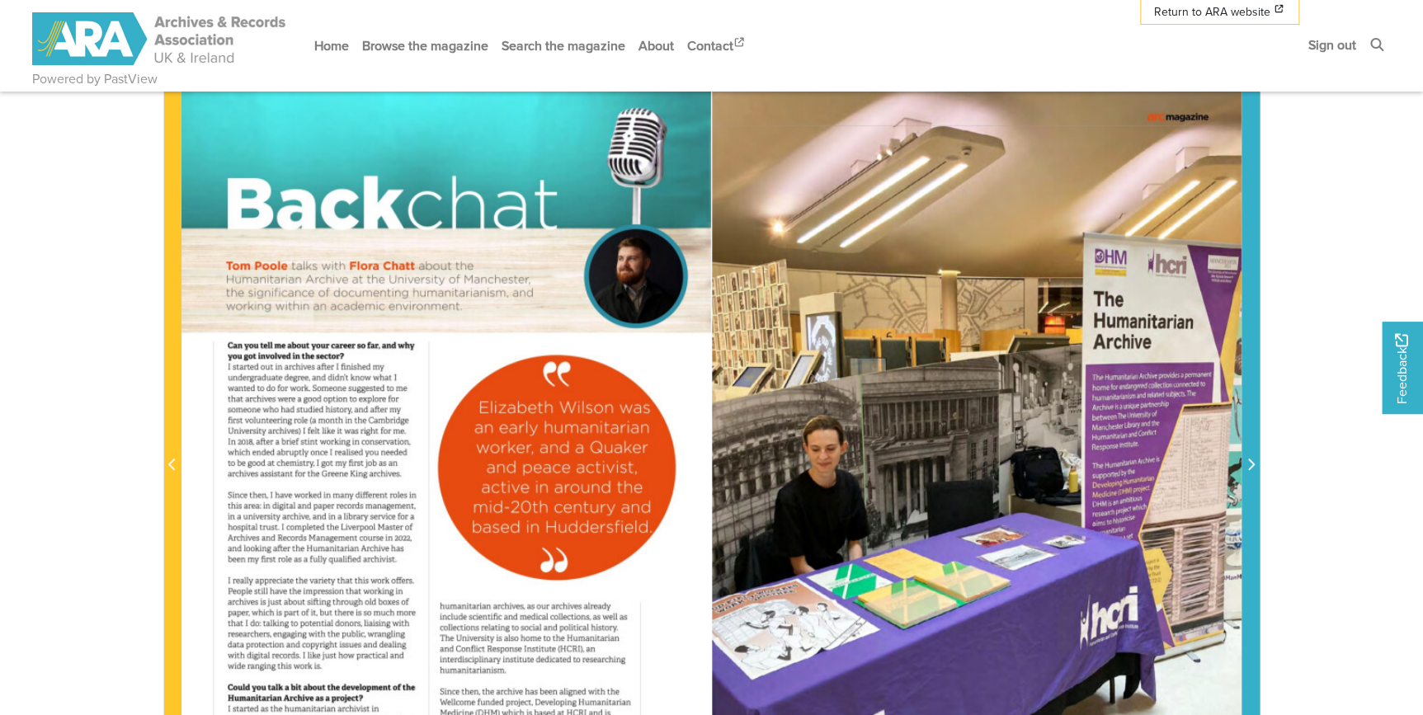
click at [805, 419] on icon "Next Page" at bounding box center [1251, 464] width 8 height 13
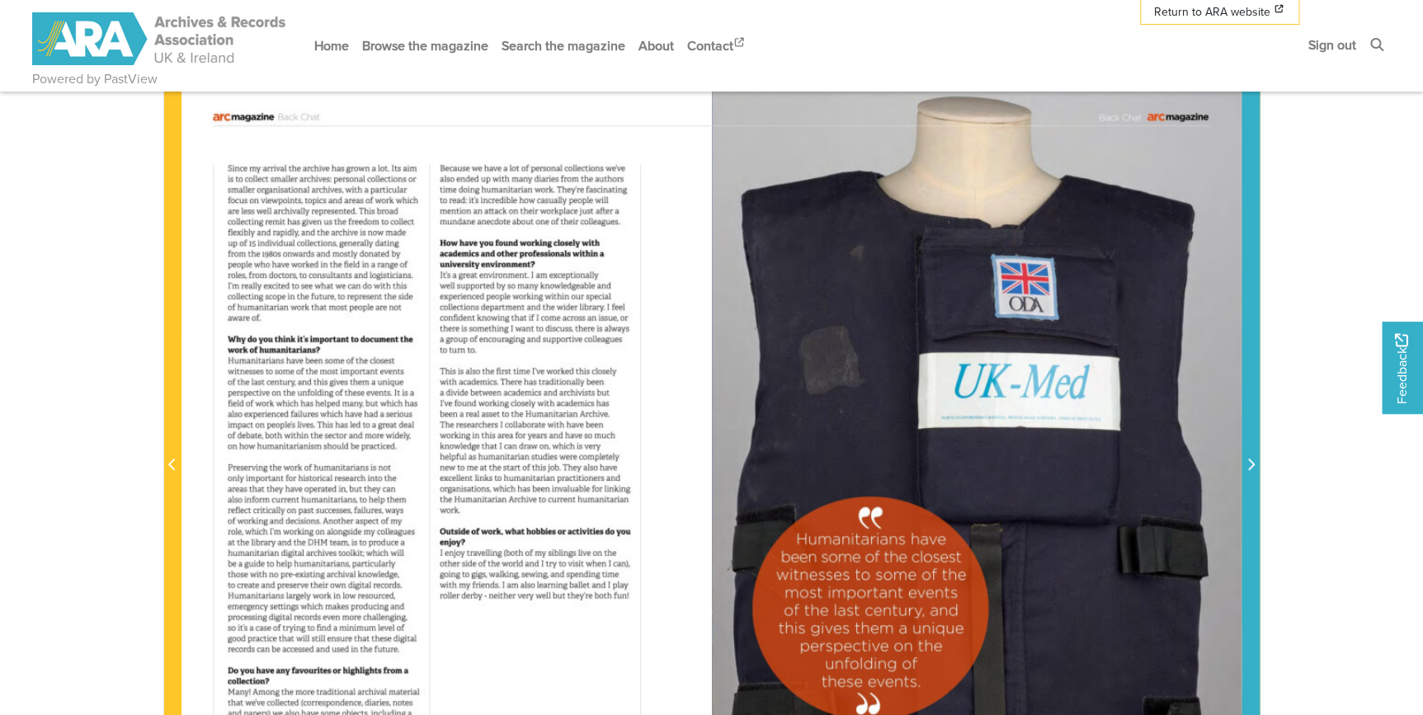
click at [805, 419] on icon "Next Page" at bounding box center [1251, 464] width 8 height 13
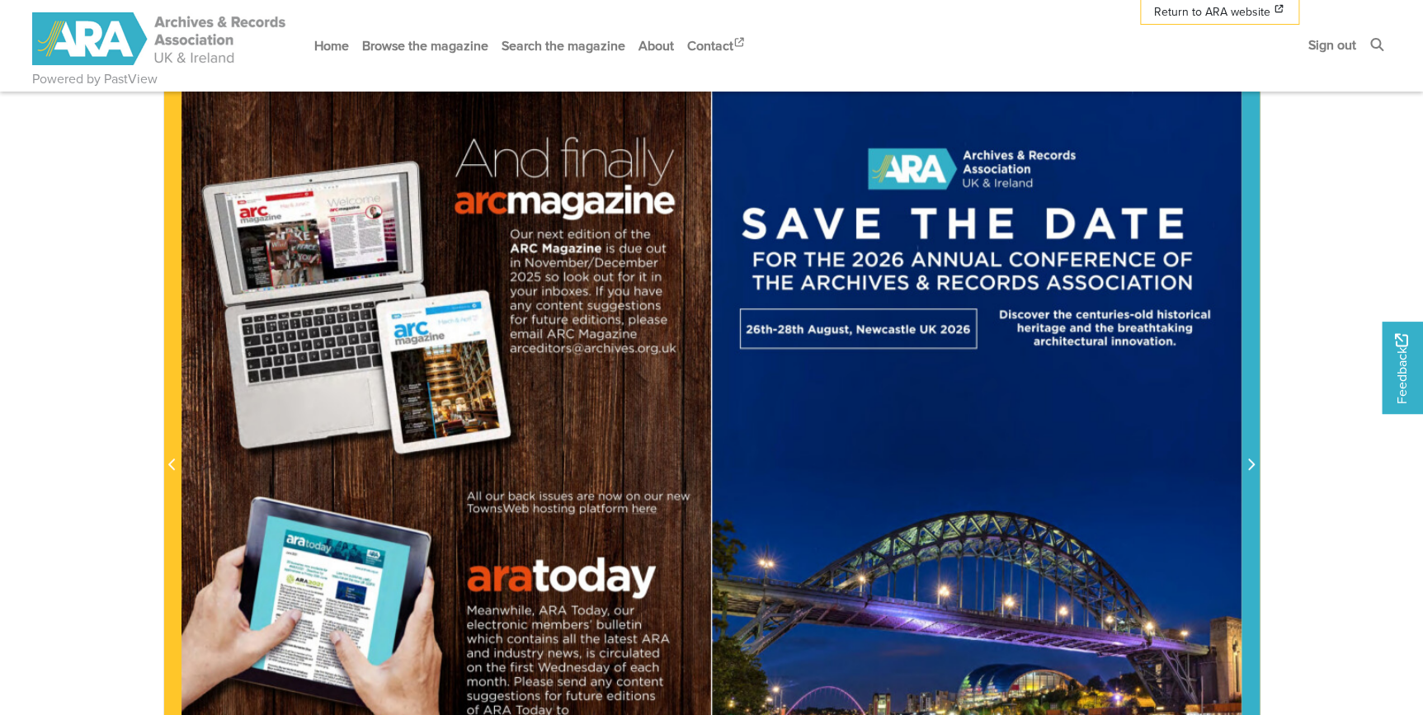
click at [805, 419] on icon "Next Page" at bounding box center [1251, 464] width 8 height 13
click at [805, 419] on icon "Next Page" at bounding box center [1251, 465] width 7 height 12
